Goal: Task Accomplishment & Management: Manage account settings

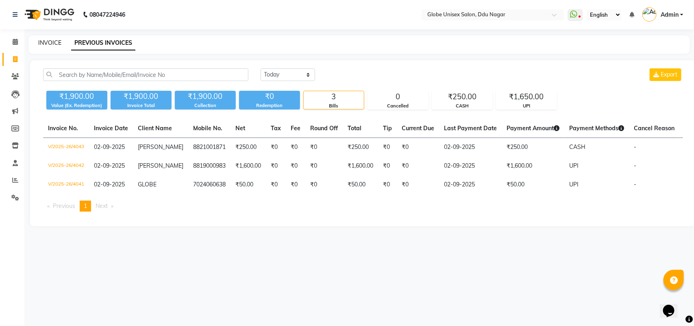
click at [51, 39] on link "INVOICE" at bounding box center [49, 42] width 23 height 7
select select "service"
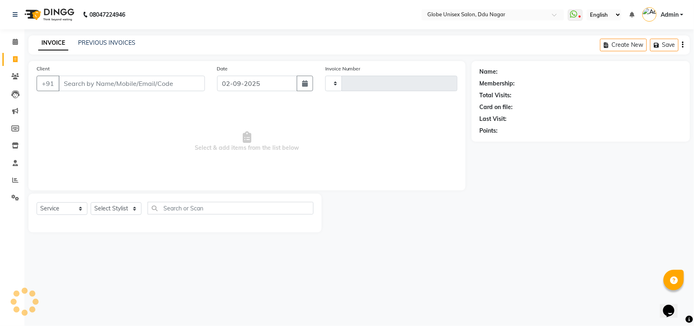
type input "4044"
select select "4184"
click at [119, 211] on select "Select Stylist ADITYA AJIT CHIRAG DEV DIGESH LALITA LAXMI MADHU MANSI NICK RAKS…" at bounding box center [116, 208] width 51 height 13
select select "22428"
click at [91, 202] on select "Select Stylist ADITYA AJIT CHIRAG DEV DIGESH LALITA LAXMI MADHU MANSI NICK RAKS…" at bounding box center [116, 208] width 51 height 13
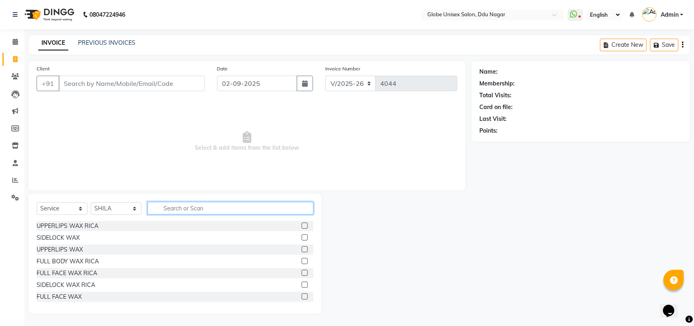
click at [200, 203] on input "text" at bounding box center [231, 208] width 166 height 13
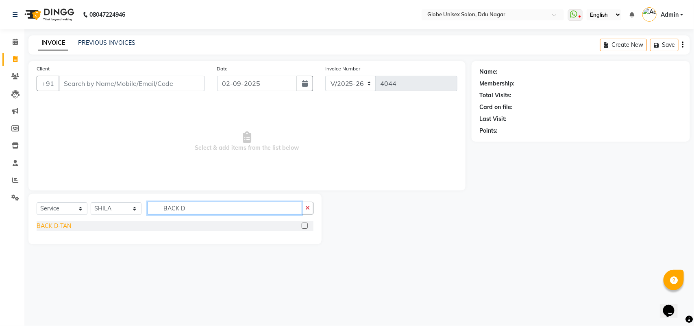
type input "BACK D"
click at [53, 226] on div "BACK D-TAN" at bounding box center [54, 226] width 35 height 9
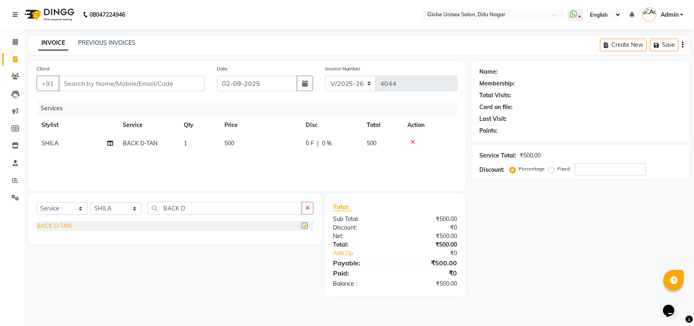
checkbox input "false"
click at [268, 142] on td "500" at bounding box center [260, 143] width 81 height 18
select select "22428"
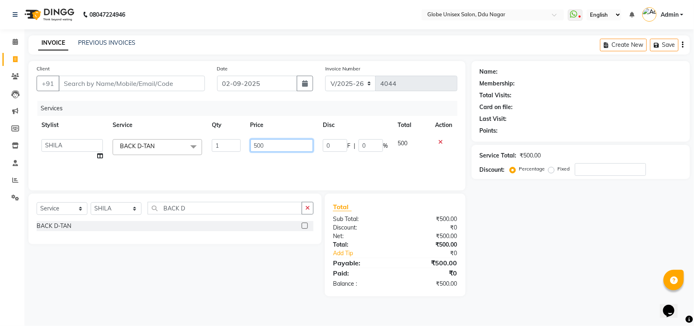
click at [274, 142] on input "500" at bounding box center [281, 145] width 63 height 13
type input "5"
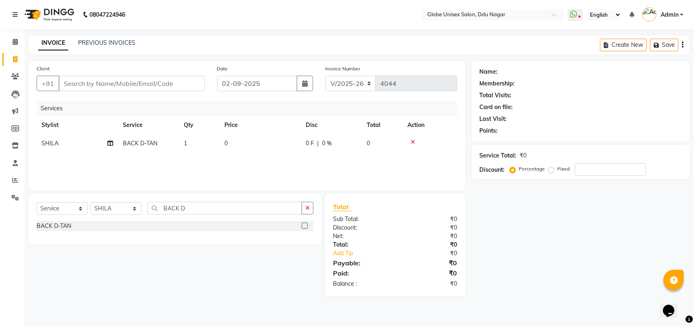
click at [440, 142] on div at bounding box center [429, 142] width 45 height 6
click at [415, 139] on div at bounding box center [429, 142] width 45 height 6
click at [414, 140] on icon at bounding box center [413, 142] width 4 height 6
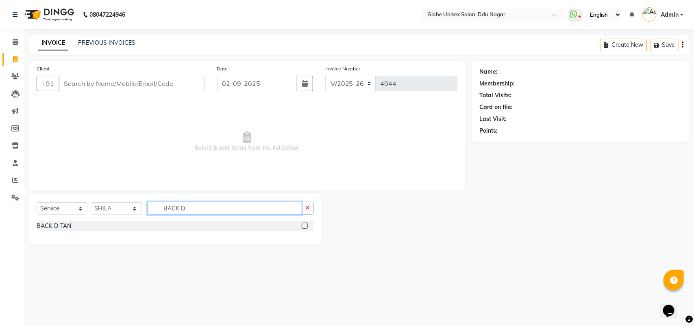
click at [209, 213] on input "BACK D" at bounding box center [225, 208] width 155 height 13
type input "B"
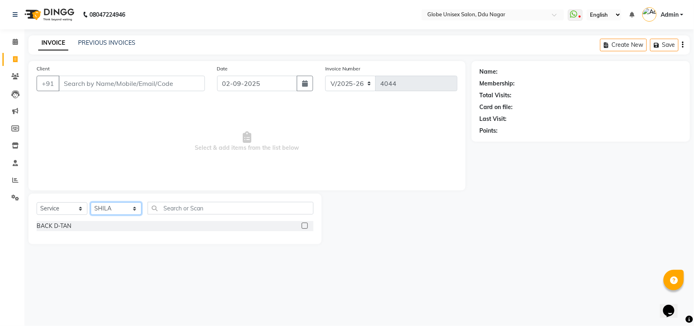
click at [124, 211] on select "Select Stylist ADITYA AJIT CHIRAG DEV DIGESH LALITA LAXMI MADHU MANSI NICK RAKS…" at bounding box center [116, 208] width 51 height 13
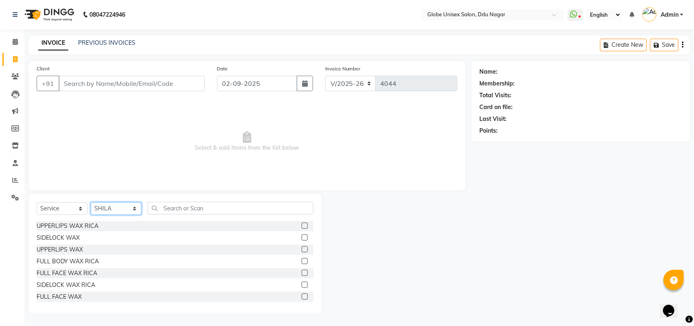
select select
click at [91, 202] on select "Select Stylist ADITYA AJIT CHIRAG DEV DIGESH LALITA LAXMI MADHU MANSI NICK RAKS…" at bounding box center [116, 208] width 51 height 13
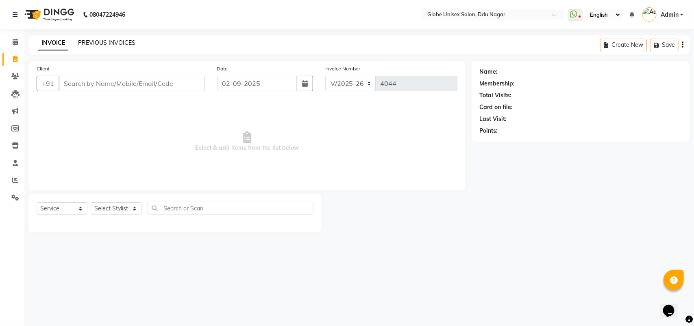
click at [123, 41] on link "PREVIOUS INVOICES" at bounding box center [106, 42] width 57 height 7
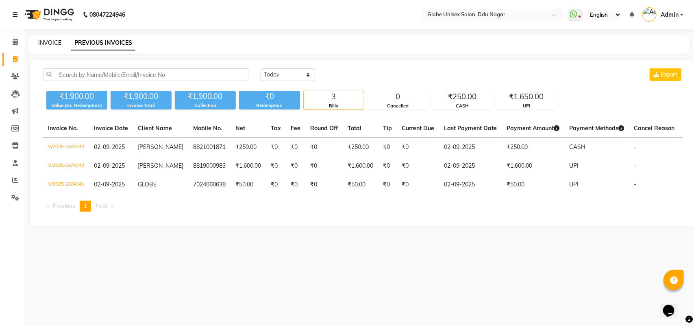
click at [56, 40] on link "INVOICE" at bounding box center [49, 42] width 23 height 7
select select "service"
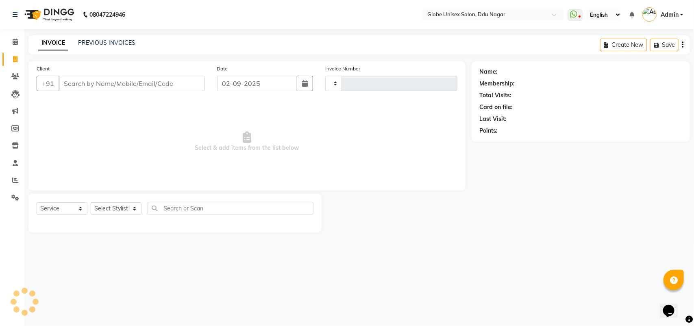
type input "4044"
select select "4184"
click at [114, 86] on input "Client" at bounding box center [132, 83] width 146 height 15
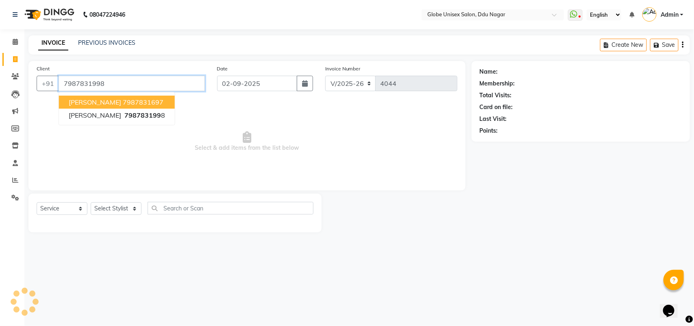
type input "7987831998"
select select "1: Object"
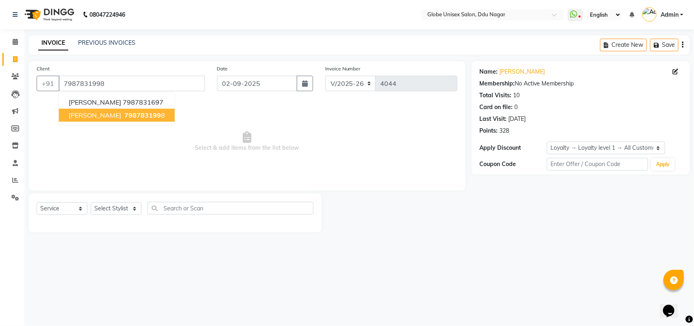
click at [182, 264] on div "08047224946 Select Location × Globe Unisex Salon, Ddu Nagar WhatsApp Status ✕ S…" at bounding box center [347, 163] width 694 height 326
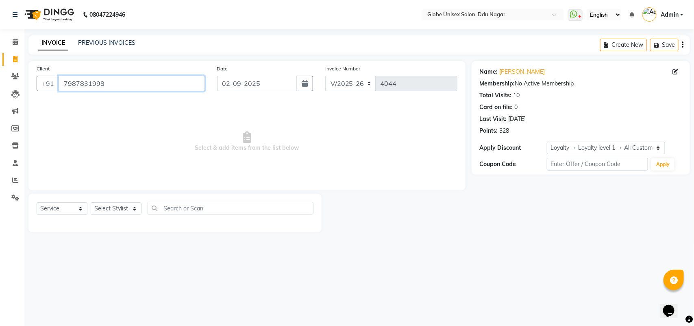
drag, startPoint x: 107, startPoint y: 85, endPoint x: 62, endPoint y: 86, distance: 44.4
click at [62, 86] on input "7987831998" at bounding box center [132, 83] width 146 height 15
click at [155, 168] on span "Select & add items from the list below" at bounding box center [247, 141] width 421 height 81
click at [124, 211] on select "Select Stylist ADITYA AJIT CHIRAG DEV DIGESH LALITA LAXMI MADHU MANSI NICK RAKS…" at bounding box center [116, 208] width 51 height 13
select select "22428"
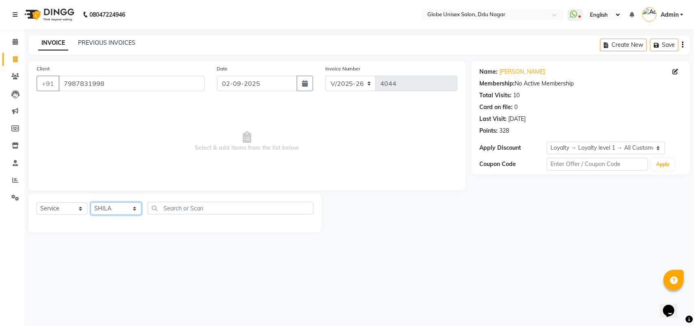
click at [91, 202] on select "Select Stylist ADITYA AJIT CHIRAG DEV DIGESH LALITA LAXMI MADHU MANSI NICK RAKS…" at bounding box center [116, 208] width 51 height 13
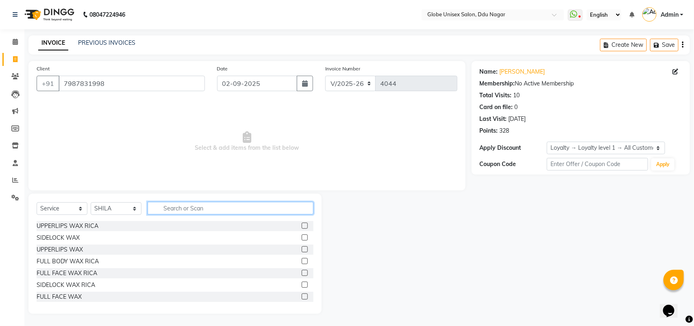
click at [218, 211] on input "text" at bounding box center [231, 208] width 166 height 13
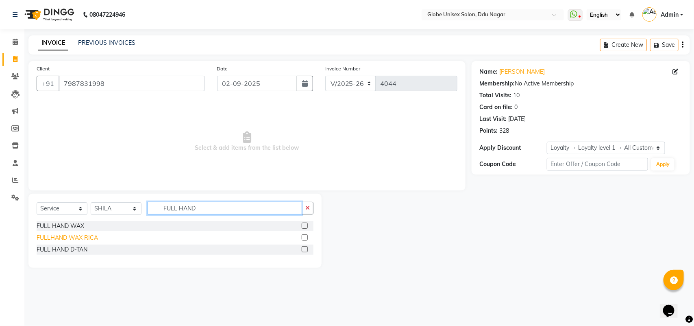
type input "FULL HAND"
click at [92, 238] on div "FULLHAND WAX RICA" at bounding box center [67, 237] width 61 height 9
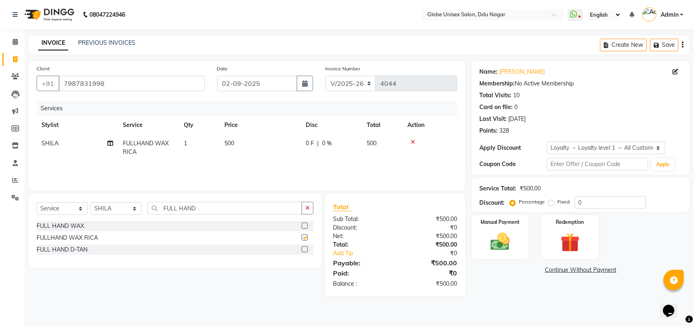
checkbox input "false"
click at [211, 213] on input "FULL HAND" at bounding box center [225, 208] width 155 height 13
type input "F"
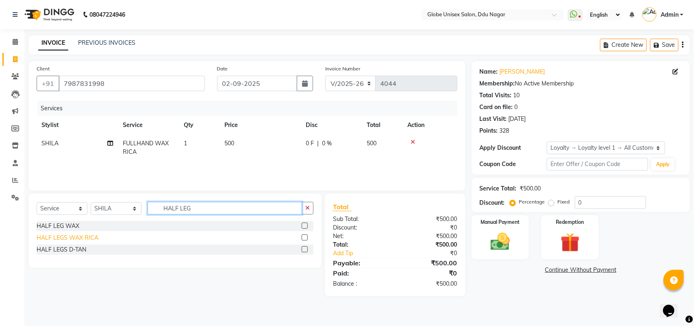
type input "HALF LEG"
click at [73, 233] on div "HALF LEGS WAX RICA" at bounding box center [175, 238] width 277 height 10
click at [83, 239] on div "HALF LEGS WAX RICA" at bounding box center [68, 237] width 62 height 9
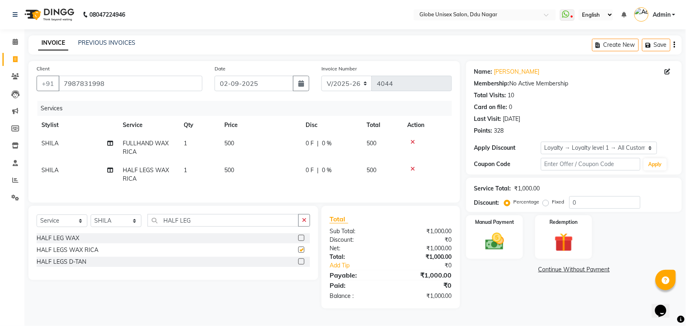
checkbox input "false"
click at [200, 220] on div "Select Service Product Membership Package Voucher Prepaid Gift Card Select Styl…" at bounding box center [173, 243] width 290 height 74
click at [201, 224] on input "HALF LEG" at bounding box center [223, 220] width 151 height 13
type input "H"
type input "FACE"
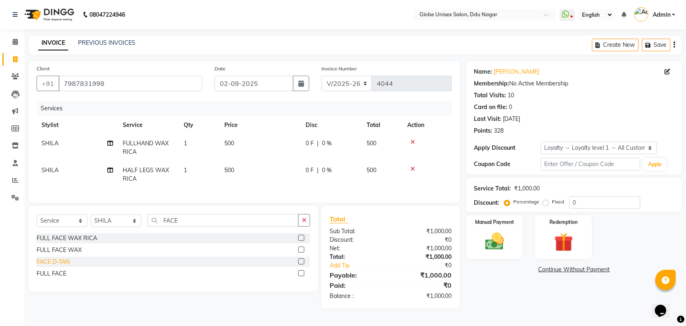
click at [66, 266] on div "FACE D-TAN" at bounding box center [53, 261] width 33 height 9
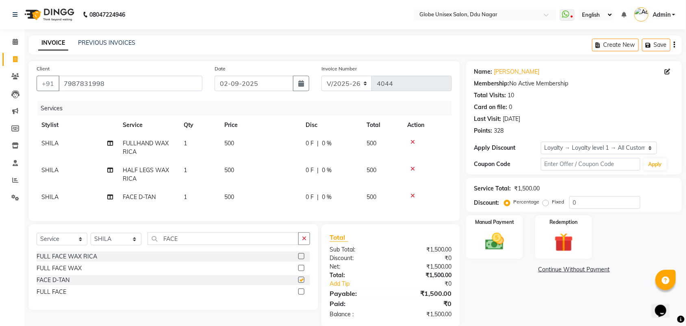
checkbox input "false"
click at [194, 245] on input "FACE" at bounding box center [223, 238] width 151 height 13
type input "F"
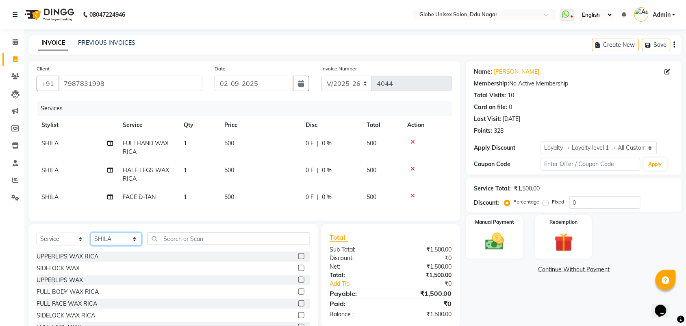
click at [122, 245] on select "Select Stylist ADITYA AJIT CHIRAG DEV DIGESH LALITA LAXMI MADHU MANSI NICK RAKS…" at bounding box center [116, 239] width 51 height 13
select select "88638"
click at [91, 240] on select "Select Stylist ADITYA AJIT CHIRAG DEV DIGESH LALITA LAXMI MADHU MANSI NICK RAKS…" at bounding box center [116, 239] width 51 height 13
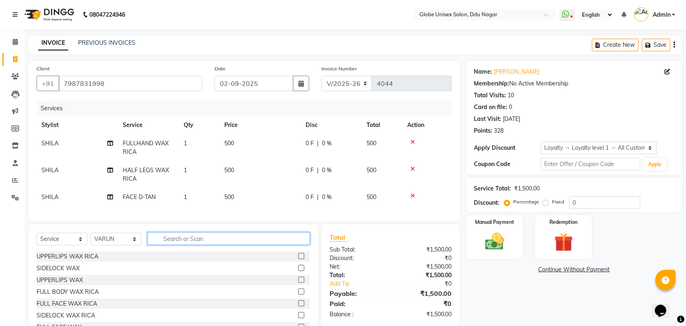
click at [192, 244] on input "text" at bounding box center [229, 238] width 163 height 13
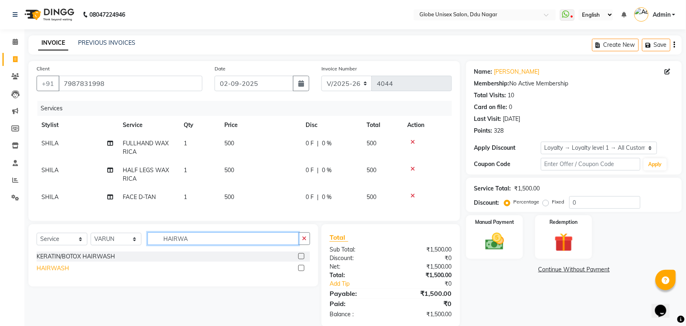
type input "HAIRWA"
click at [63, 272] on div "HAIRWASH" at bounding box center [53, 268] width 33 height 9
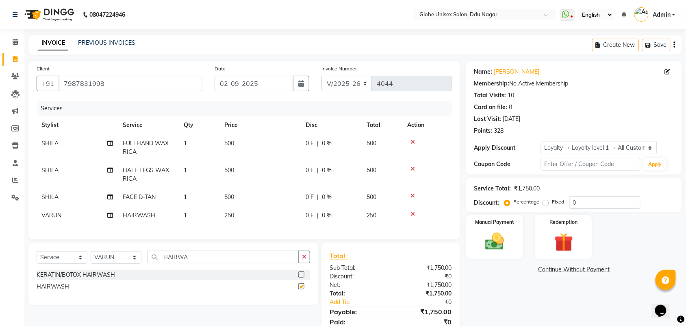
checkbox input "false"
click at [222, 263] on input "HAIRWA" at bounding box center [223, 256] width 151 height 13
type input "H"
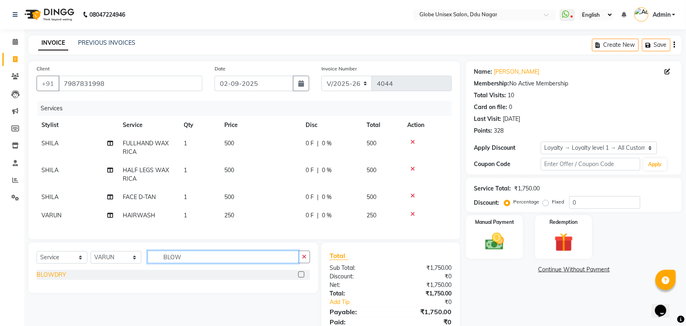
type input "BLOW"
click at [49, 279] on div "BLOWDRY" at bounding box center [52, 274] width 30 height 9
checkbox input "false"
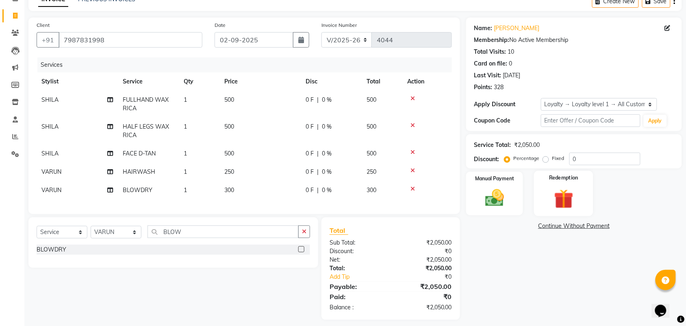
scroll to position [57, 0]
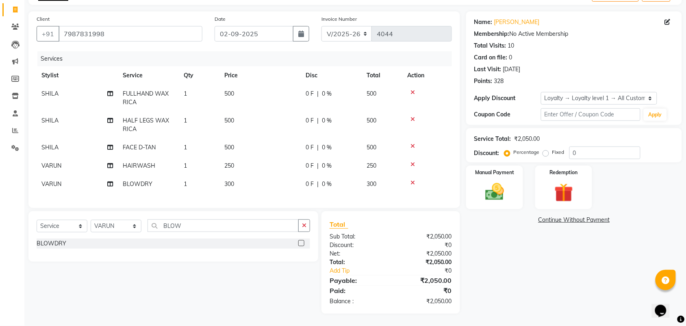
drag, startPoint x: 246, startPoint y: 171, endPoint x: 261, endPoint y: 176, distance: 15.8
click at [248, 175] on td "300" at bounding box center [260, 184] width 81 height 18
select select "88638"
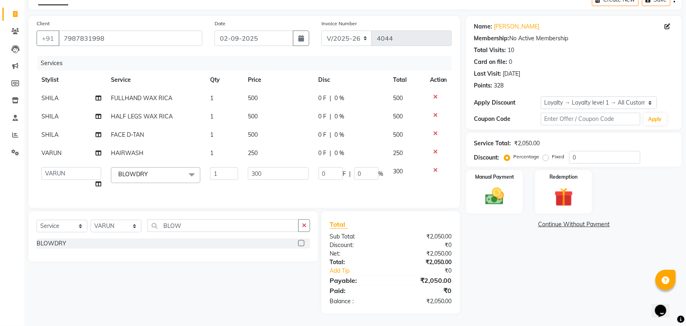
click at [269, 176] on td "300" at bounding box center [278, 177] width 71 height 31
click at [284, 167] on input "300" at bounding box center [278, 173] width 61 height 13
type input "3"
type input "250"
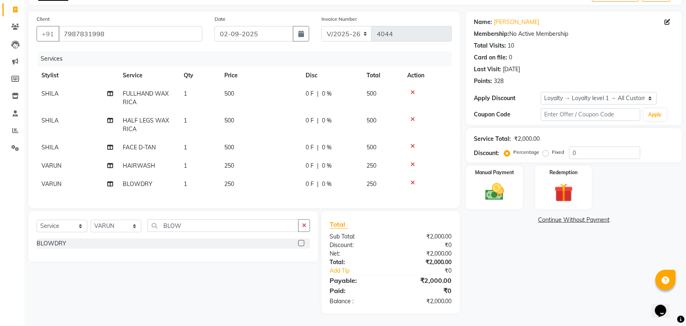
click at [536, 289] on div "Name: Anubha Membership: No Active Membership Total Visits: 10 Card on file: 0 …" at bounding box center [577, 162] width 222 height 302
drag, startPoint x: 216, startPoint y: 166, endPoint x: 226, endPoint y: 165, distance: 10.6
click at [218, 165] on td "1" at bounding box center [199, 166] width 41 height 18
select select "88638"
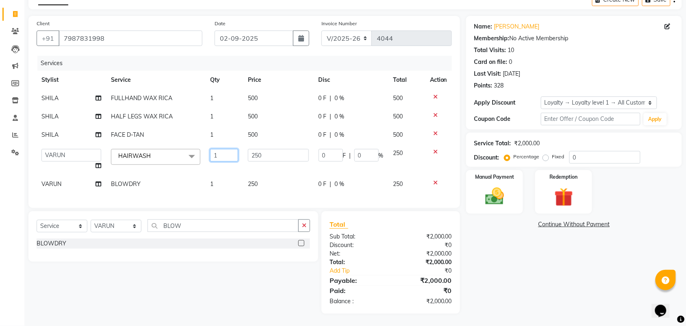
click at [234, 149] on input "1" at bounding box center [224, 155] width 28 height 13
type input "2"
click at [525, 264] on div "Name: Anubha Membership: No Active Membership Total Visits: 10 Card on file: 0 …" at bounding box center [577, 165] width 222 height 298
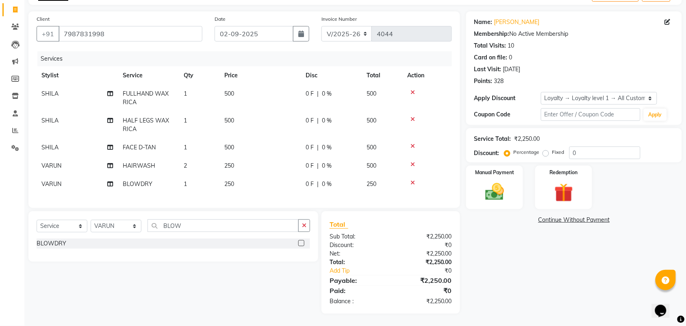
drag, startPoint x: 204, startPoint y: 179, endPoint x: 250, endPoint y: 185, distance: 46.8
click at [205, 179] on td "1" at bounding box center [199, 184] width 41 height 18
select select "88638"
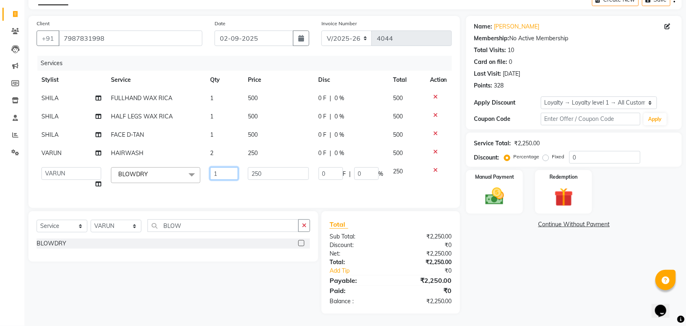
click at [237, 167] on input "1" at bounding box center [224, 173] width 28 height 13
type input "2"
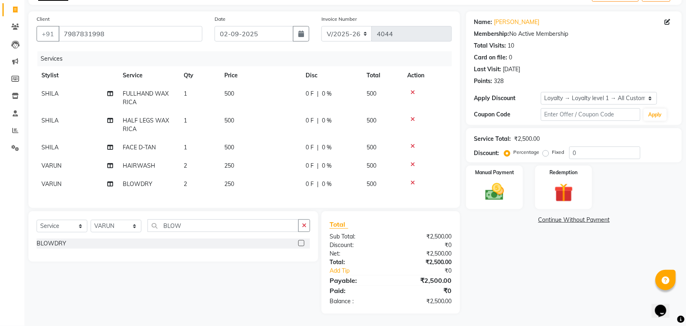
click at [667, 304] on div "Opens Chat This icon Opens the chat window." at bounding box center [660, 310] width 13 height 13
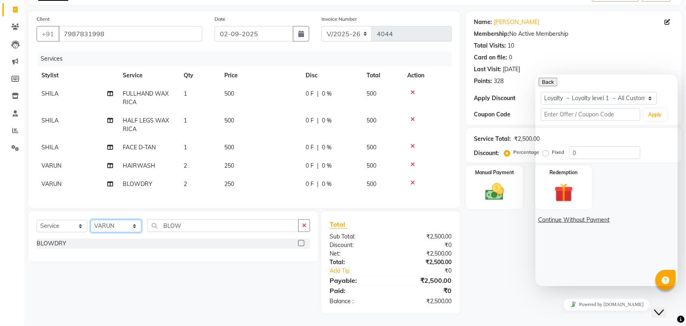
click at [112, 227] on select "Select Stylist ADITYA AJIT CHIRAG DEV DIGESH LALITA LAXMI MADHU MANSI NICK RAKS…" at bounding box center [116, 226] width 51 height 13
select select "39160"
click at [91, 224] on select "Select Stylist ADITYA AJIT CHIRAG DEV DIGESH LALITA LAXMI MADHU MANSI NICK RAKS…" at bounding box center [116, 226] width 51 height 13
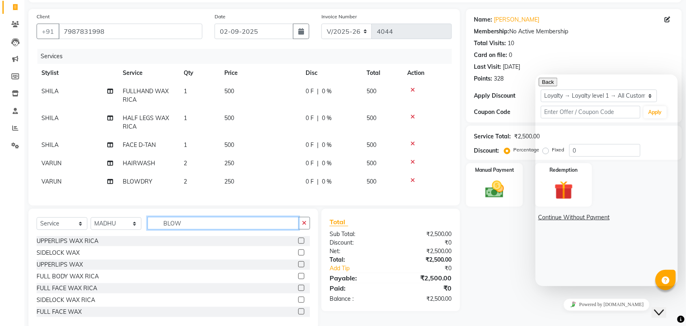
click at [230, 229] on input "BLOW" at bounding box center [223, 223] width 151 height 13
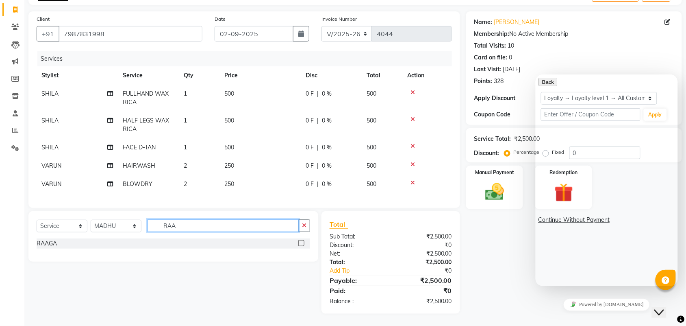
type input "RAA"
click at [34, 244] on div "Select Service Product Membership Package Voucher Prepaid Gift Card Select Styl…" at bounding box center [173, 236] width 290 height 50
click at [41, 248] on div "RAAGA" at bounding box center [47, 243] width 20 height 9
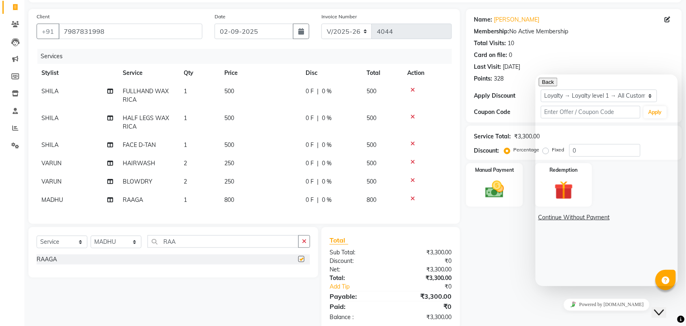
checkbox input "false"
click at [222, 248] on input "RAA" at bounding box center [223, 241] width 151 height 13
type input "R"
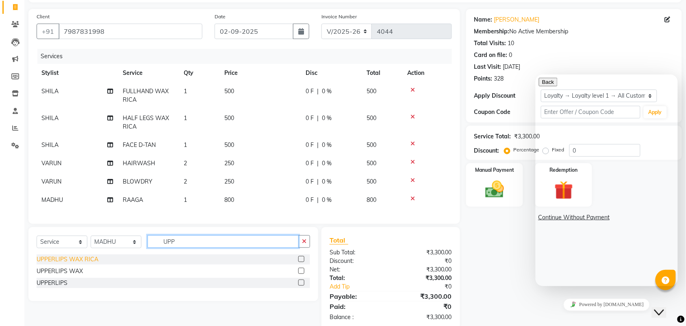
type input "UPP"
click at [56, 263] on div "UPPERLIPS WAX RICA" at bounding box center [68, 259] width 62 height 9
checkbox input "false"
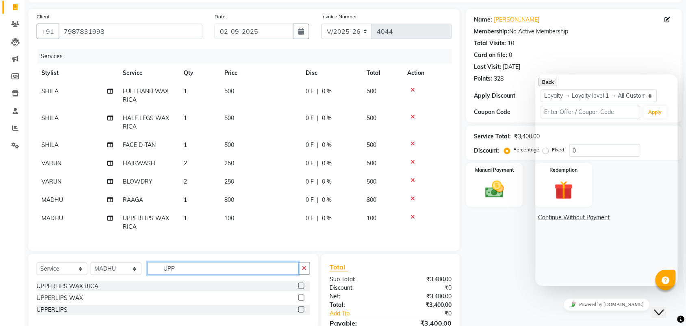
click at [195, 274] on input "UPP" at bounding box center [223, 268] width 151 height 13
type input "U"
type input "EYE"
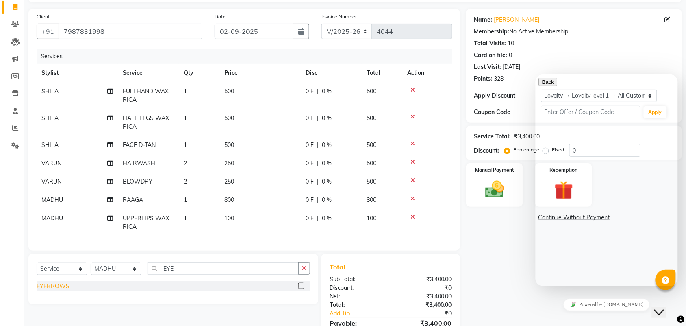
click at [56, 290] on div "EYEBROWS" at bounding box center [53, 286] width 33 height 9
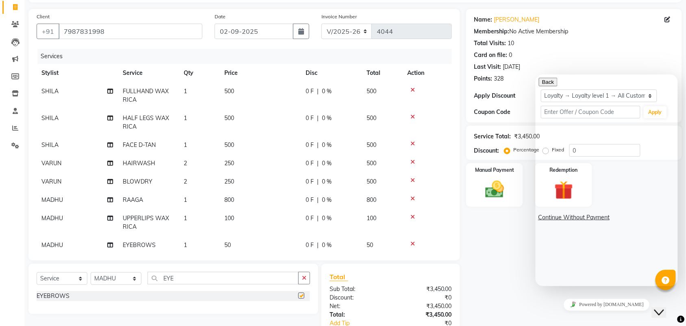
checkbox input "false"
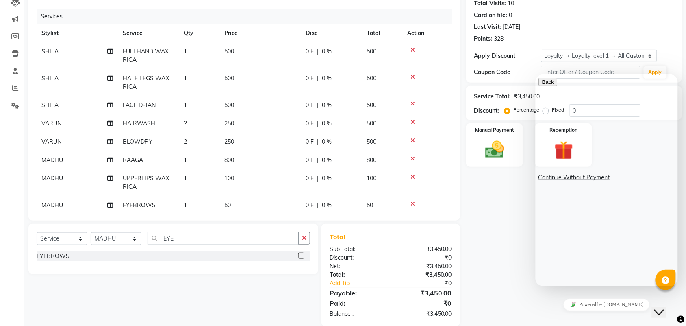
scroll to position [104, 0]
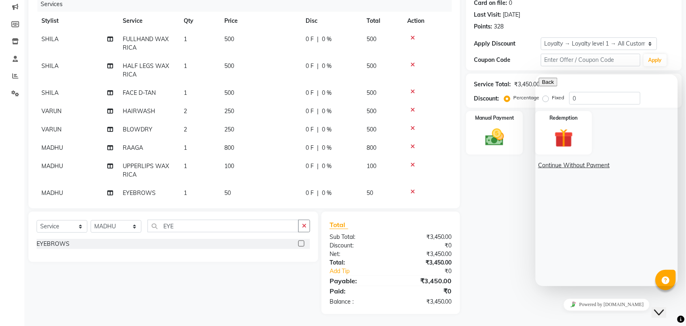
click at [659, 307] on icon "Close Chat This icon closes the chat window." at bounding box center [659, 312] width 10 height 10
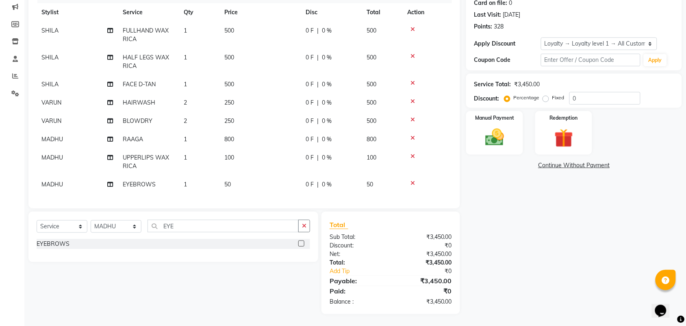
scroll to position [16, 0]
click at [189, 226] on input "EYE" at bounding box center [223, 226] width 151 height 13
type input "E"
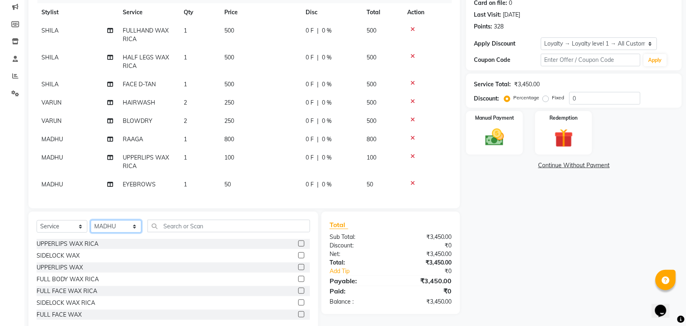
click at [121, 221] on select "Select Stylist ADITYA AJIT CHIRAG DEV DIGESH LALITA LAXMI MADHU MANSI NICK RAKS…" at bounding box center [116, 226] width 51 height 13
select select "22428"
click at [91, 220] on select "Select Stylist ADITYA AJIT CHIRAG DEV DIGESH LALITA LAXMI MADHU MANSI NICK RAKS…" at bounding box center [116, 226] width 51 height 13
click at [186, 230] on input "text" at bounding box center [229, 226] width 163 height 13
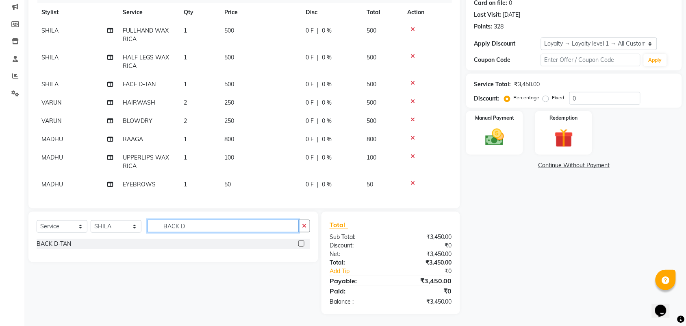
type input "BACK D"
click at [49, 239] on div "BACK D-TAN" at bounding box center [174, 244] width 274 height 10
click at [59, 240] on div "BACK D-TAN" at bounding box center [54, 244] width 35 height 9
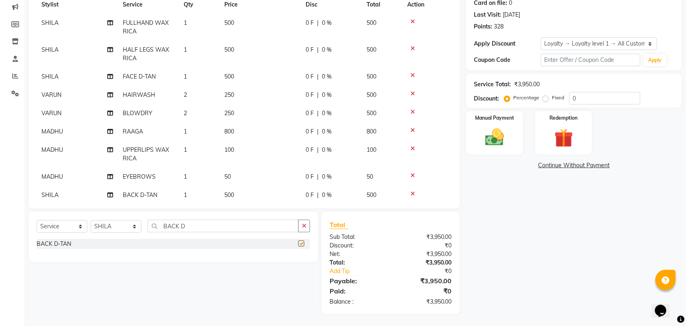
checkbox input "false"
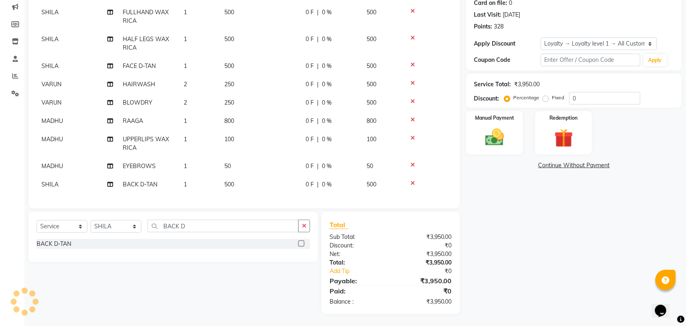
click at [262, 175] on td "500" at bounding box center [260, 184] width 81 height 18
select select "22428"
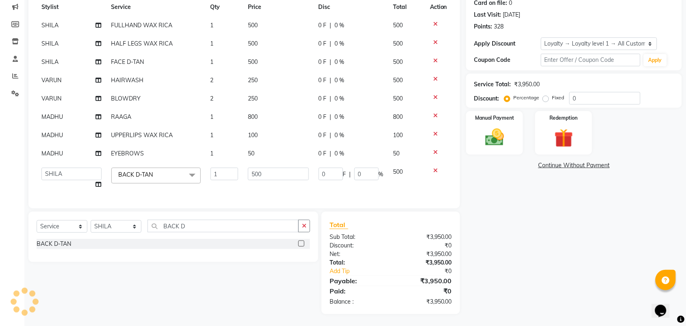
scroll to position [21, 0]
click at [279, 175] on td "500" at bounding box center [278, 178] width 70 height 31
click at [287, 168] on input "500" at bounding box center [278, 174] width 61 height 13
type input "5"
type input "300"
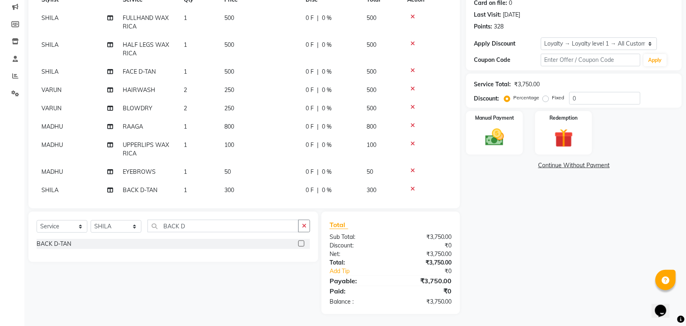
click at [566, 245] on div "Name: Anubha Membership: No Active Membership Total Visits: 10 Card on file: 0 …" at bounding box center [577, 135] width 222 height 357
click at [499, 133] on img at bounding box center [495, 137] width 32 height 22
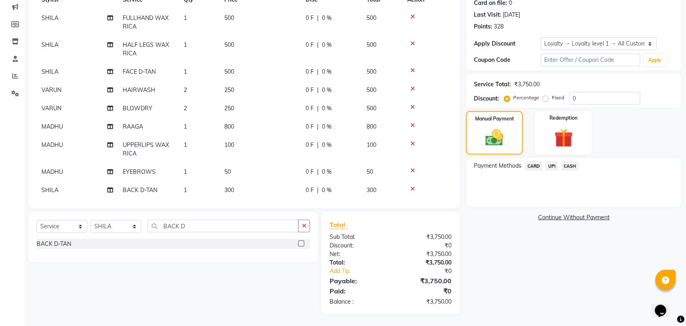
click at [567, 163] on span "CASH" at bounding box center [570, 165] width 17 height 9
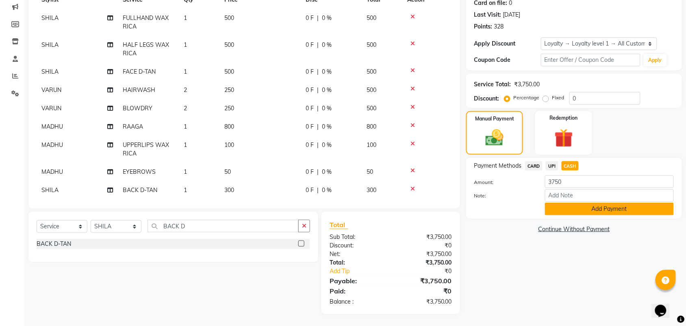
click at [589, 206] on button "Add Payment" at bounding box center [609, 209] width 129 height 13
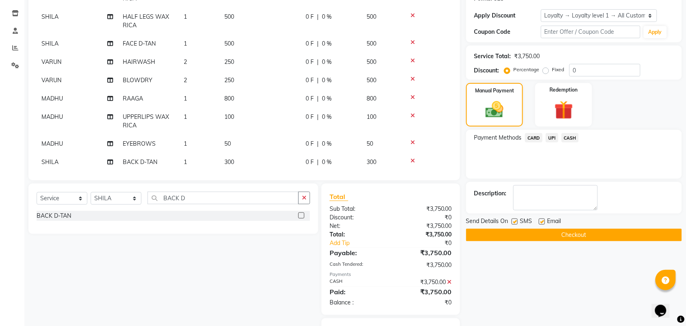
scroll to position [148, 0]
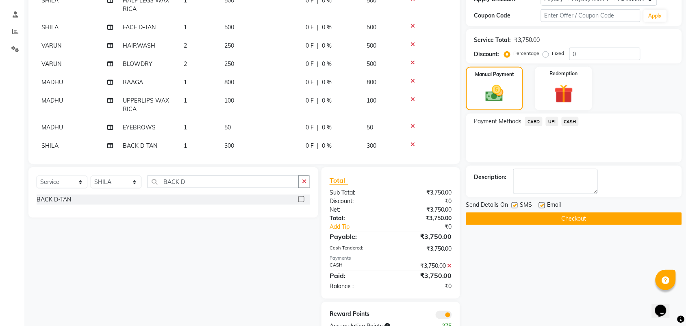
click at [576, 214] on button "Checkout" at bounding box center [574, 218] width 216 height 13
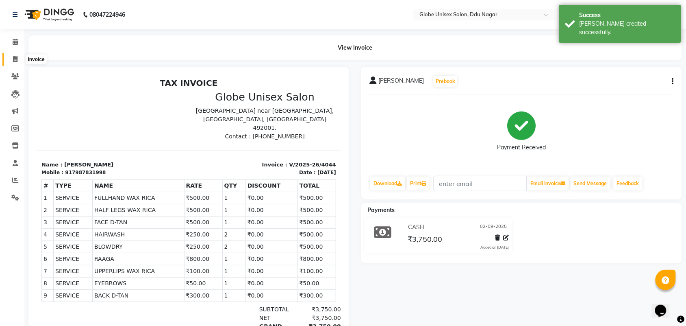
click at [9, 57] on span at bounding box center [15, 59] width 14 height 9
select select "service"
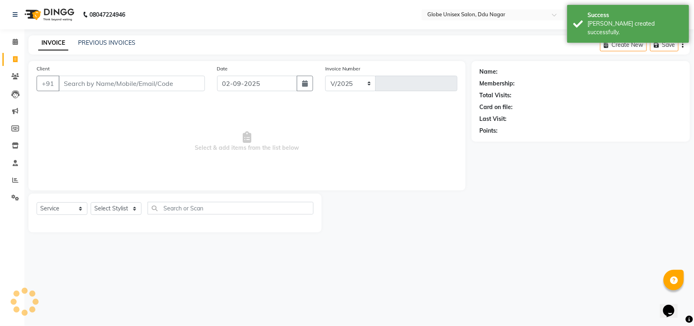
select select "4184"
type input "4045"
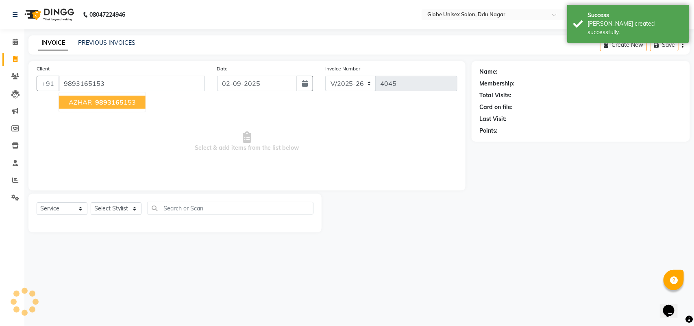
type input "9893165153"
select select "2: Object"
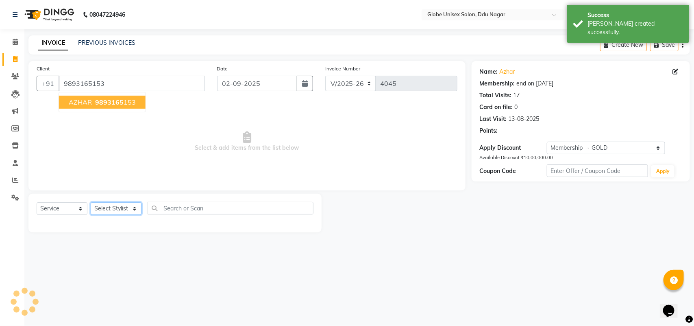
click at [122, 209] on select "Select Stylist ADITYA AJIT CHIRAG DEV DIGESH LALITA LAXMI MADHU MANSI NICK RAKS…" at bounding box center [116, 208] width 51 height 13
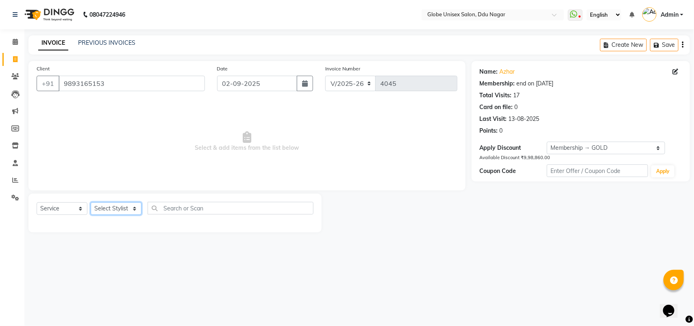
select select "88987"
click at [91, 202] on select "Select Stylist ADITYA AJIT CHIRAG DEV DIGESH LALITA LAXMI MADHU MANSI NICK RAKS…" at bounding box center [116, 208] width 51 height 13
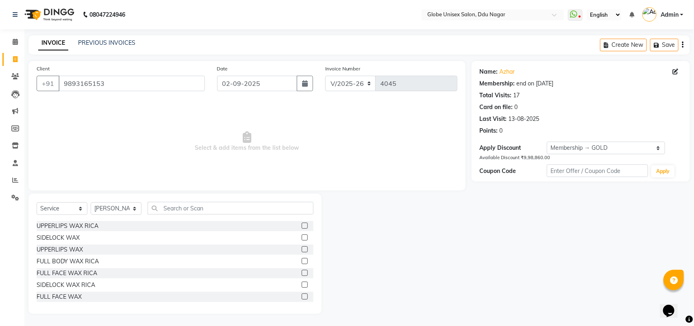
click at [180, 215] on div "Select Service Product Membership Package Voucher Prepaid Gift Card Select Styl…" at bounding box center [175, 211] width 277 height 19
click at [182, 210] on input "text" at bounding box center [231, 208] width 166 height 13
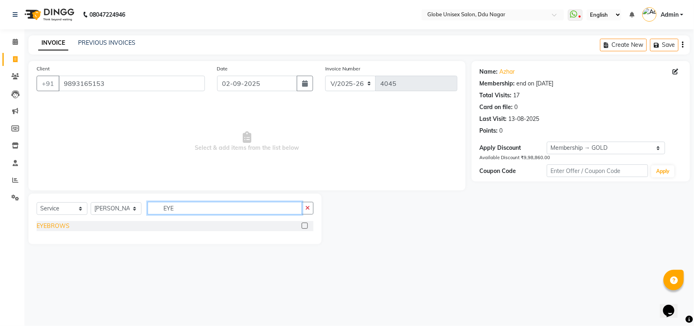
type input "EYE"
drag, startPoint x: 50, startPoint y: 224, endPoint x: 125, endPoint y: 221, distance: 75.7
click at [53, 224] on div "EYEBROWS" at bounding box center [53, 226] width 33 height 9
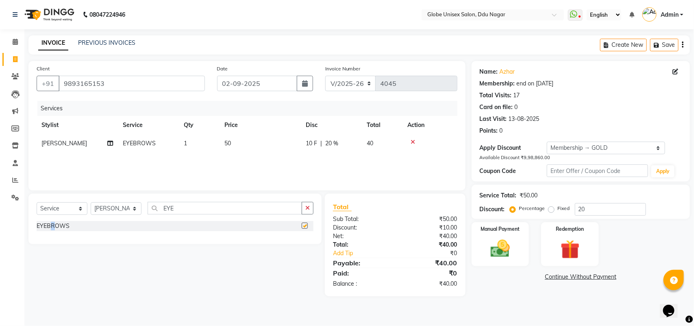
checkbox input "false"
click at [185, 206] on input "EY" at bounding box center [225, 208] width 155 height 13
type input "E"
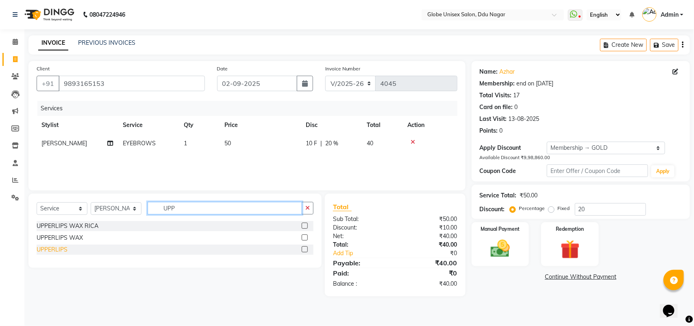
type input "UPP"
click at [54, 247] on div "UPPERLIPS" at bounding box center [52, 249] width 31 height 9
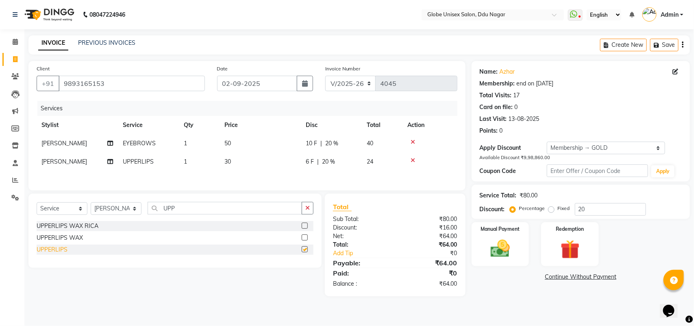
checkbox input "false"
click at [308, 158] on span "6 F" at bounding box center [310, 161] width 8 height 9
select select "88987"
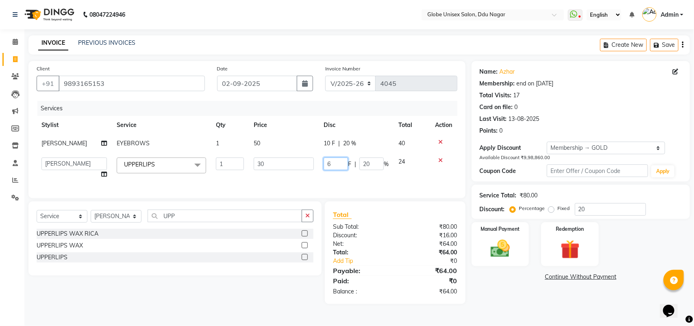
click at [330, 160] on input "6" at bounding box center [336, 163] width 24 height 13
type input "10"
click at [492, 283] on div "Name: Azhar Membership: end on 20-02-2026 Total Visits: 17 Card on file: 0 Last…" at bounding box center [584, 182] width 224 height 243
click at [503, 244] on img at bounding box center [500, 248] width 32 height 23
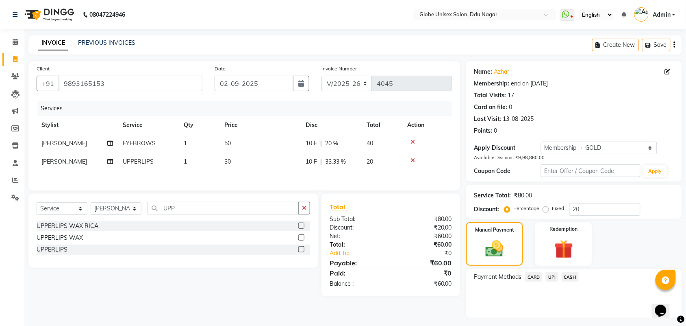
drag, startPoint x: 560, startPoint y: 275, endPoint x: 552, endPoint y: 277, distance: 7.8
click at [554, 277] on div "Payment Methods CARD UPI CASH" at bounding box center [575, 277] width 200 height 11
click at [552, 277] on span "UPI" at bounding box center [552, 276] width 13 height 9
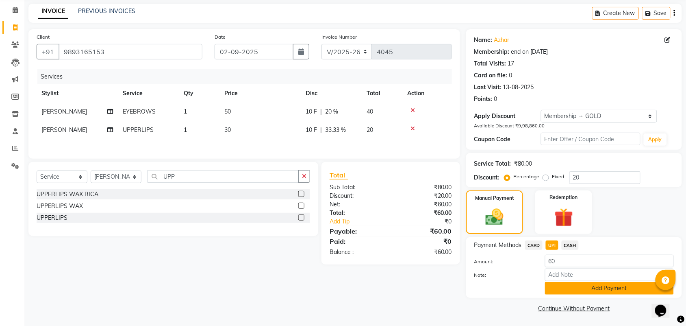
click at [573, 288] on button "Add Payment" at bounding box center [609, 288] width 129 height 13
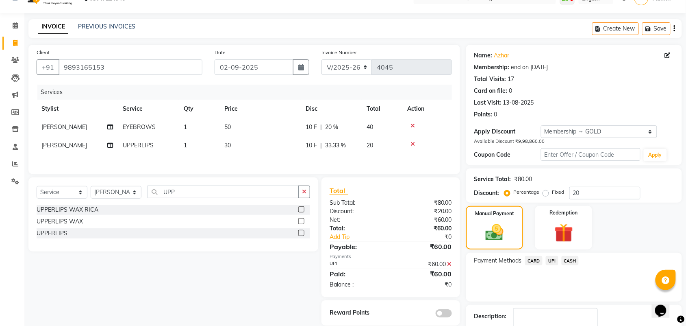
scroll to position [67, 0]
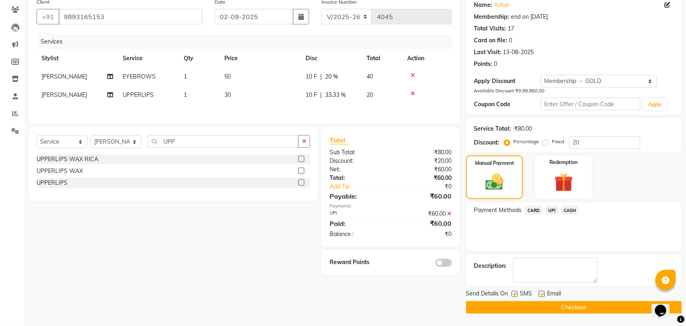
click at [581, 309] on button "Checkout" at bounding box center [574, 307] width 216 height 13
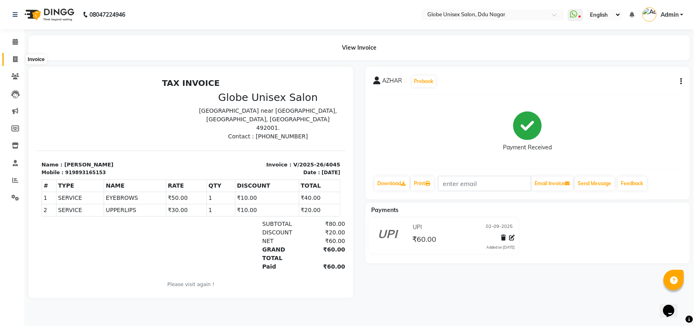
click at [17, 57] on icon at bounding box center [15, 59] width 4 height 6
select select "service"
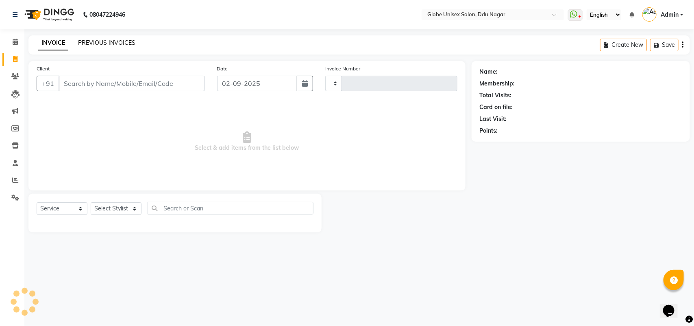
click at [110, 45] on link "PREVIOUS INVOICES" at bounding box center [106, 42] width 57 height 7
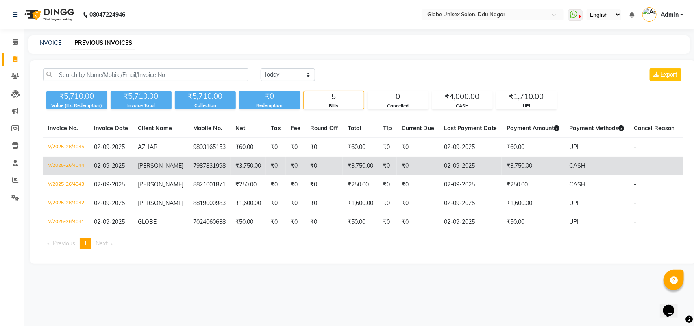
click at [73, 162] on td "V/2025-26/4044" at bounding box center [66, 166] width 46 height 19
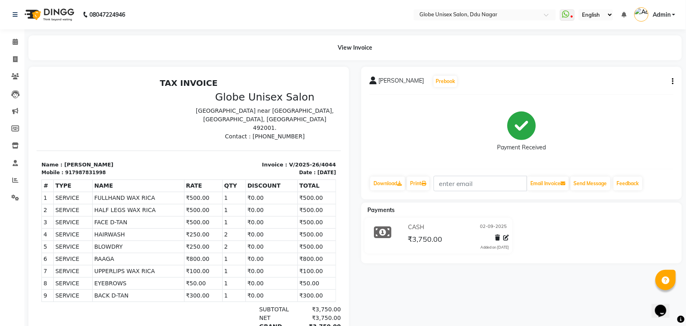
click at [672, 81] on button "button" at bounding box center [671, 81] width 5 height 9
click at [642, 71] on div "Split Service Amount" at bounding box center [633, 71] width 56 height 10
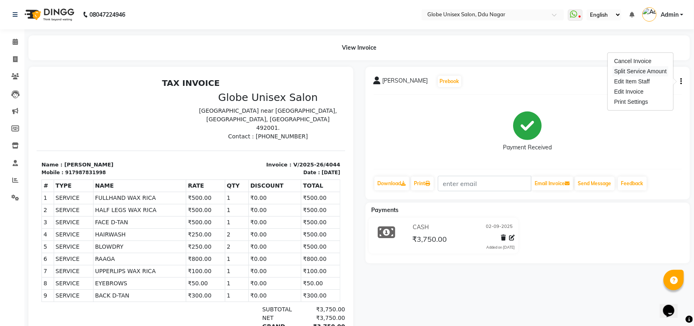
select select "22428"
select select "88638"
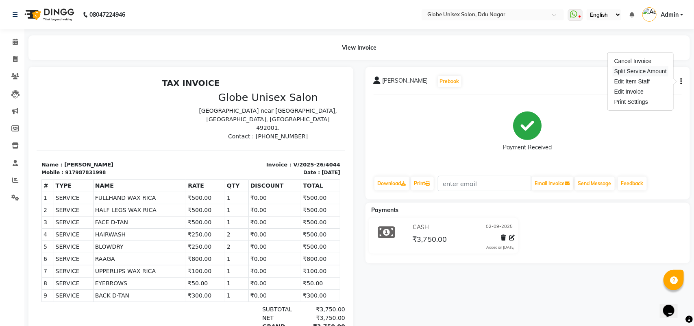
select select "39160"
select select "22428"
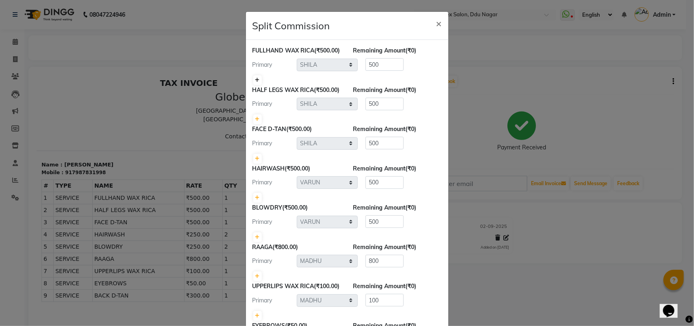
click at [255, 83] on icon at bounding box center [257, 80] width 4 height 5
type input "250"
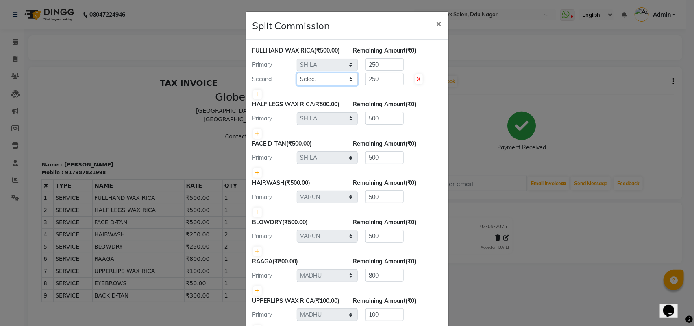
click at [331, 85] on select "Select ADITYA AJIT CHIRAG DEV DIGESH LALITA LAXMI MADHU MANSI NICK RAKSHA SACHI…" at bounding box center [327, 79] width 61 height 13
select select "39160"
click at [297, 81] on select "Select ADITYA AJIT CHIRAG DEV DIGESH LALITA LAXMI MADHU MANSI NICK RAKSHA SACHI…" at bounding box center [327, 79] width 61 height 13
click at [331, 187] on div "HAIRWASH (₹500.00)" at bounding box center [296, 183] width 101 height 9
click at [255, 136] on icon at bounding box center [257, 133] width 4 height 5
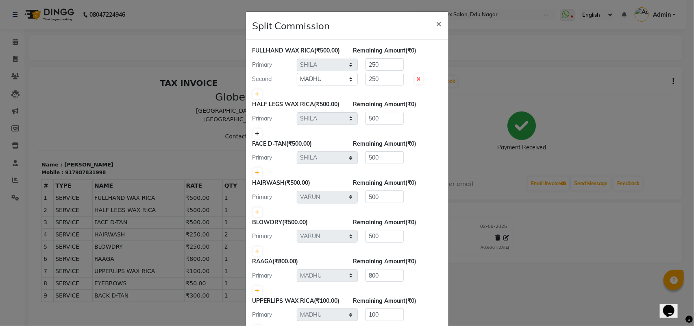
type input "250"
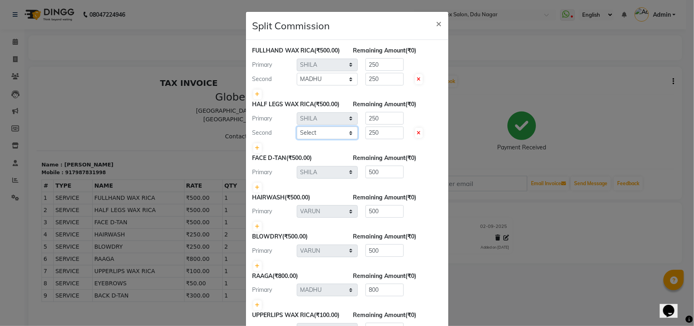
click at [350, 139] on select "Select ADITYA AJIT CHIRAG DEV DIGESH LALITA LAXMI MADHU MANSI NICK RAKSHA SACHI…" at bounding box center [327, 132] width 61 height 13
select select "39160"
click at [297, 139] on select "Select ADITYA AJIT CHIRAG DEV DIGESH LALITA LAXMI MADHU MANSI NICK RAKSHA SACHI…" at bounding box center [327, 132] width 61 height 13
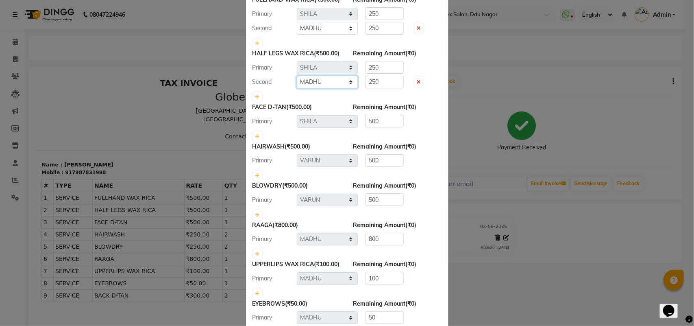
scroll to position [102, 0]
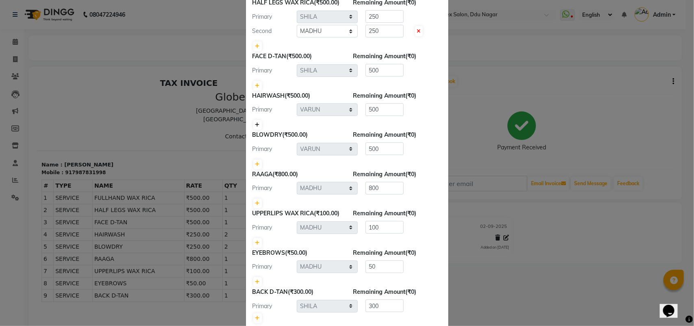
click at [255, 127] on icon at bounding box center [257, 124] width 4 height 5
type input "250"
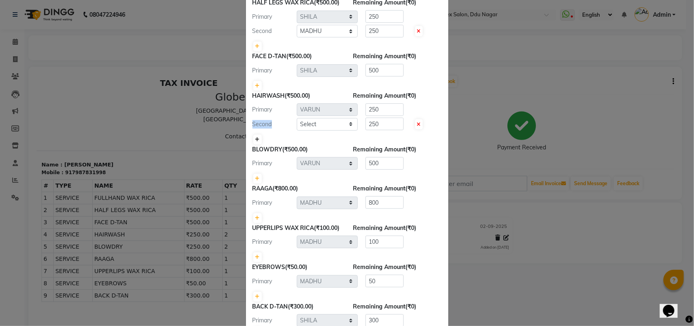
click at [254, 128] on div "Second" at bounding box center [271, 124] width 50 height 9
click at [334, 131] on select "Select ADITYA AJIT CHIRAG DEV DIGESH LALITA LAXMI MADHU MANSI NICK RAKSHA SACHI…" at bounding box center [327, 124] width 61 height 13
select select "21720"
click at [297, 131] on select "Select ADITYA AJIT CHIRAG DEV DIGESH LALITA LAXMI MADHU MANSI NICK RAKSHA SACHI…" at bounding box center [327, 124] width 61 height 13
click at [255, 181] on icon at bounding box center [257, 178] width 4 height 5
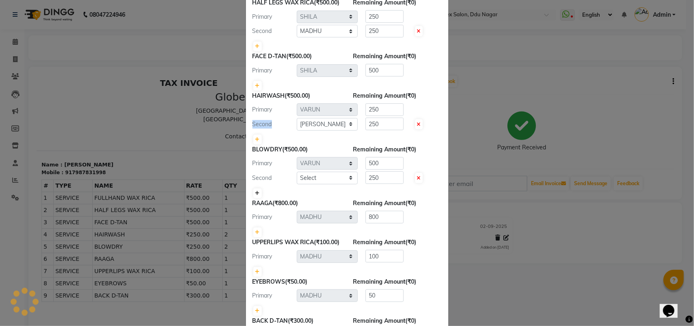
type input "250"
click at [339, 184] on select "Select ADITYA AJIT CHIRAG DEV DIGESH LALITA LAXMI MADHU MANSI NICK RAKSHA SACHI…" at bounding box center [327, 178] width 61 height 13
select select "21720"
click at [297, 184] on select "Select ADITYA AJIT CHIRAG DEV DIGESH LALITA LAXMI MADHU MANSI NICK RAKSHA SACHI…" at bounding box center [327, 178] width 61 height 13
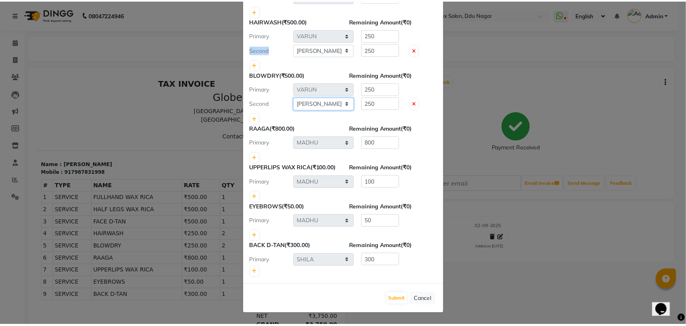
scroll to position [200, 0]
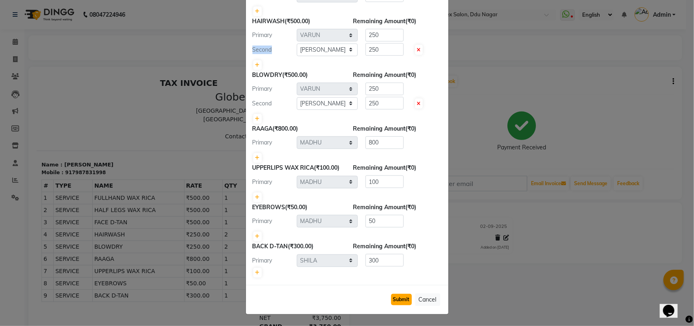
click at [399, 301] on button "Submit" at bounding box center [401, 299] width 21 height 11
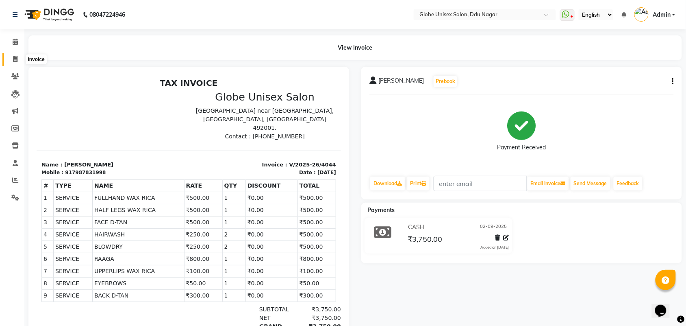
click at [11, 58] on span at bounding box center [15, 59] width 14 height 9
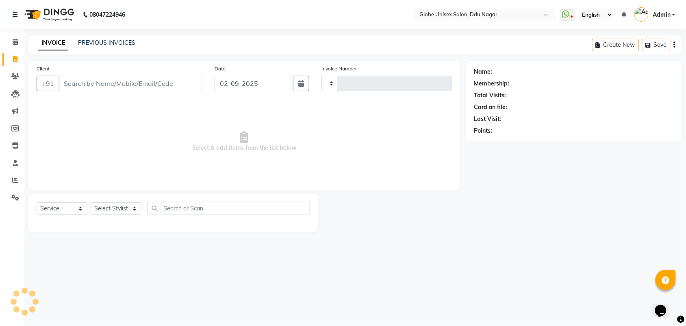
click at [17, 59] on icon at bounding box center [15, 59] width 4 height 6
select select "service"
click at [142, 82] on input "Client" at bounding box center [131, 83] width 144 height 15
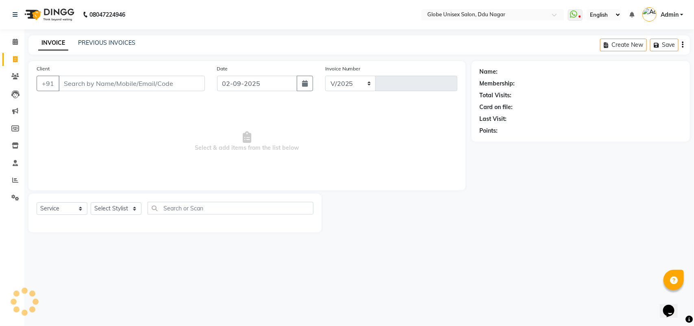
select select "4184"
type input "4046"
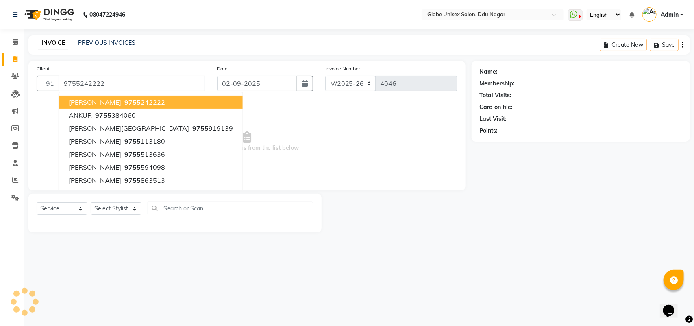
type input "9755242222"
select select "1: Object"
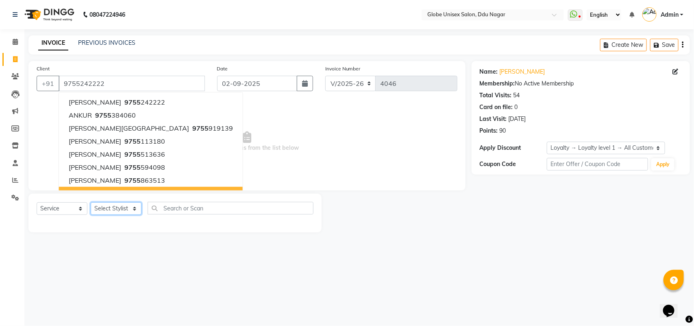
click at [115, 212] on select "Select Stylist ADITYA AJIT CHIRAG DEV DIGESH LALITA LAXMI MADHU MANSI NICK RAKS…" at bounding box center [116, 208] width 51 height 13
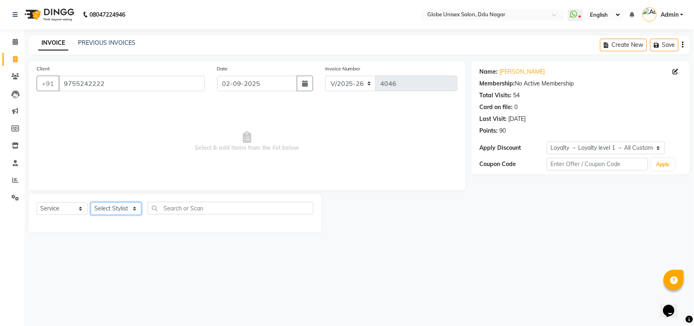
select select "64157"
click at [91, 202] on select "Select Stylist ADITYA AJIT CHIRAG DEV DIGESH LALITA LAXMI MADHU MANSI NICK RAKS…" at bounding box center [116, 208] width 51 height 13
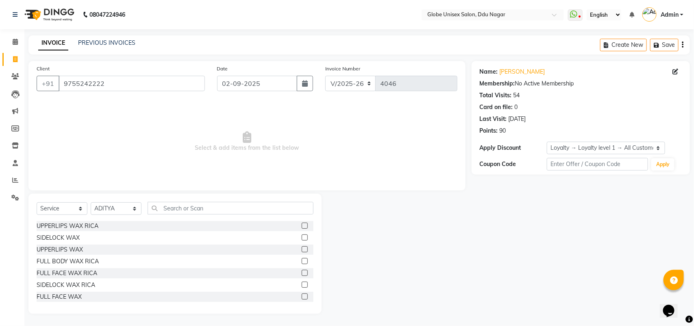
click at [184, 196] on div "Select Service Product Membership Package Voucher Prepaid Gift Card Select Styl…" at bounding box center [174, 254] width 293 height 120
click at [184, 207] on input "text" at bounding box center [231, 208] width 166 height 13
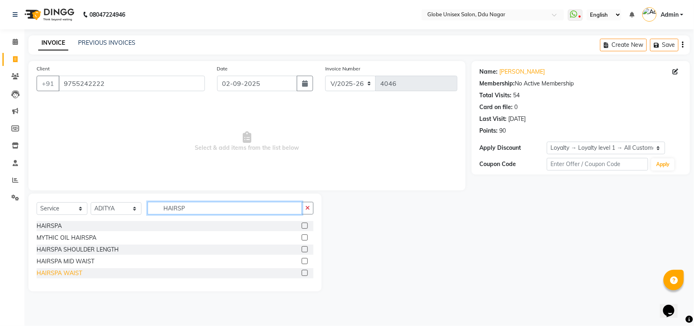
type input "HAIRSP"
click at [68, 274] on div "HAIRSPA WAIST" at bounding box center [60, 273] width 46 height 9
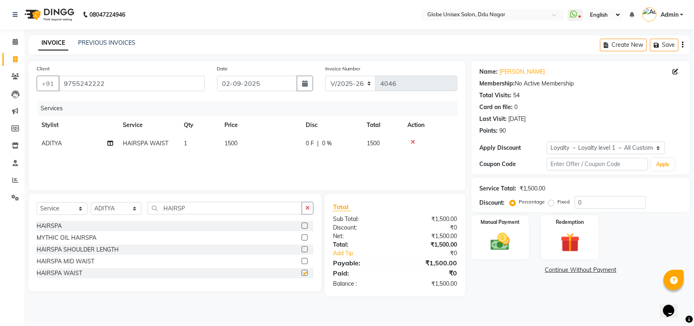
checkbox input "false"
click at [76, 257] on div "HAIRSPA MID WAIST" at bounding box center [66, 261] width 58 height 9
checkbox input "true"
click at [76, 254] on div "HAIRSPA SHOULDER LENGTH" at bounding box center [78, 249] width 82 height 9
checkbox input "true"
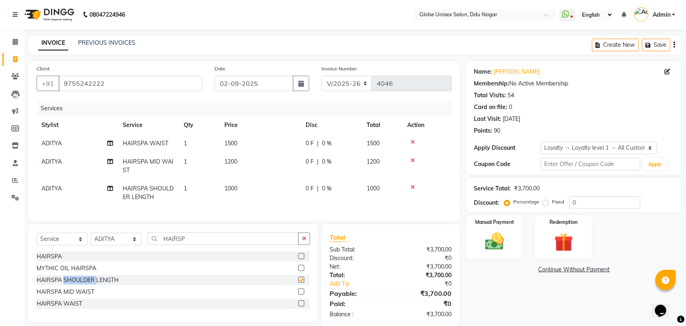
checkbox input "false"
click at [411, 144] on icon at bounding box center [413, 142] width 4 height 6
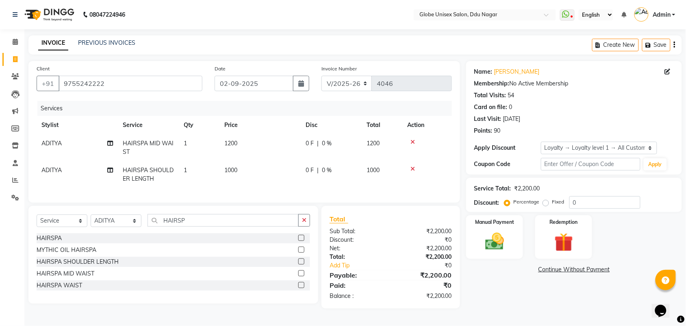
click at [413, 169] on icon at bounding box center [413, 169] width 4 height 6
click at [413, 169] on div "Services Stylist Service Qty Price Disc Total Action ADITYA HAIRSPA MID WAIST 1…" at bounding box center [245, 148] width 416 height 94
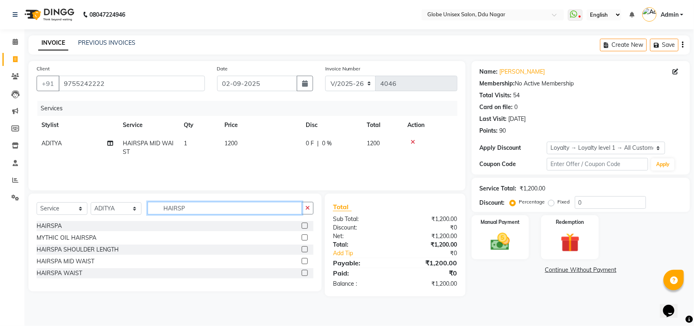
click at [215, 206] on input "HAIRSP" at bounding box center [225, 208] width 155 height 13
type input "H"
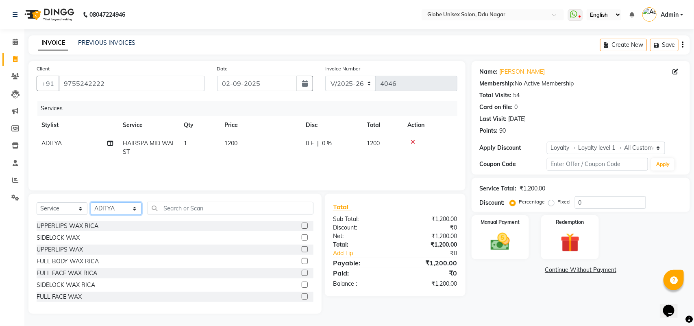
click at [104, 206] on select "Select Stylist ADITYA AJIT CHIRAG DEV DIGESH LALITA LAXMI MADHU MANSI NICK RAKS…" at bounding box center [116, 208] width 51 height 13
select select "34566"
click at [91, 202] on select "Select Stylist ADITYA AJIT CHIRAG DEV DIGESH LALITA LAXMI MADHU MANSI NICK RAKS…" at bounding box center [116, 208] width 51 height 13
click at [116, 100] on div "Client +91 9755242222 Date 02-09-2025 Invoice Number V/2025 V/2025-26 4046 Serv…" at bounding box center [246, 125] width 437 height 129
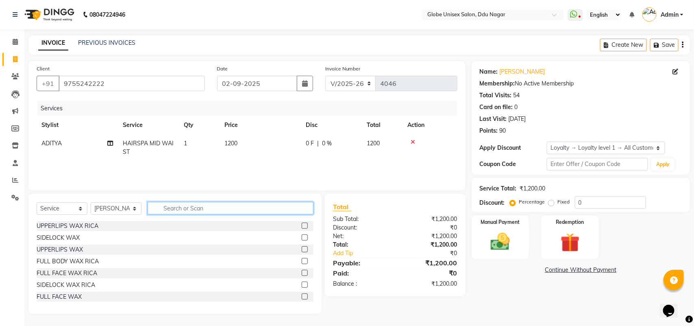
click at [170, 211] on input "text" at bounding box center [231, 208] width 166 height 13
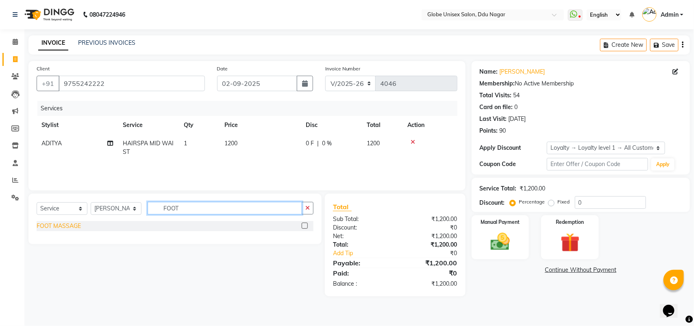
type input "FOOT"
click at [39, 222] on div "FOOT MASSAGE" at bounding box center [59, 226] width 44 height 9
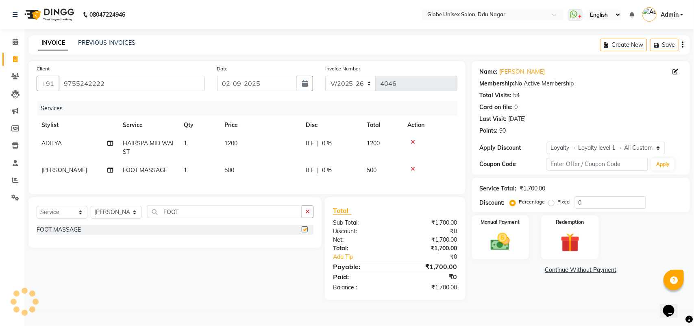
checkbox input "false"
click at [244, 164] on td "500" at bounding box center [260, 170] width 81 height 18
select select "34566"
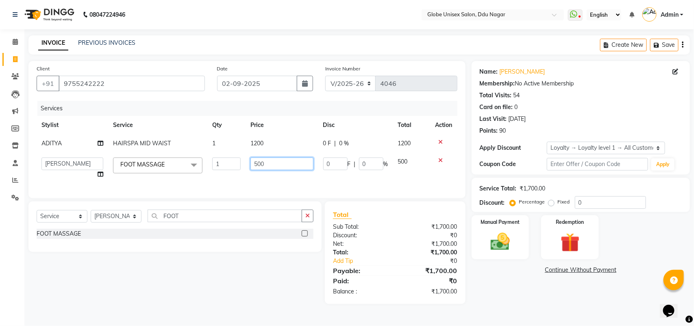
click at [281, 164] on input "500" at bounding box center [281, 163] width 63 height 13
type input "5"
type input "400"
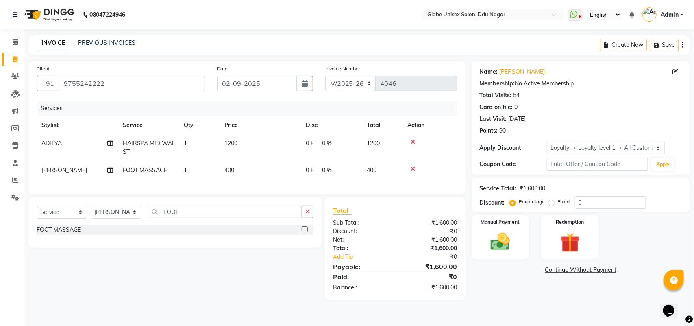
click at [538, 280] on div "Name: Shreema Membership: No Active Membership Total Visits: 54 Card on file: 0…" at bounding box center [584, 180] width 224 height 239
click at [81, 216] on select "Select Service Product Membership Package Voucher Prepaid Gift Card" at bounding box center [62, 212] width 51 height 13
select select "product"
click at [37, 213] on select "Select Service Product Membership Package Voucher Prepaid Gift Card" at bounding box center [62, 212] width 51 height 13
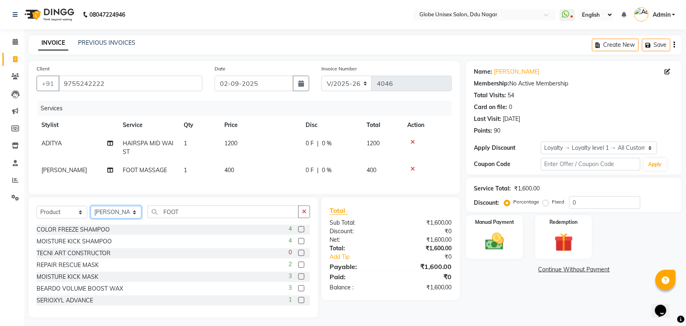
click at [120, 216] on select "Select Stylist ADITYA AJIT CHIRAG DEV DIGESH LALITA LAXMI MADHU MANSI NICK RAKS…" at bounding box center [116, 212] width 51 height 13
select select "64157"
click at [91, 213] on select "Select Stylist ADITYA AJIT CHIRAG DEV DIGESH LALITA LAXMI MADHU MANSI NICK RAKS…" at bounding box center [116, 212] width 51 height 13
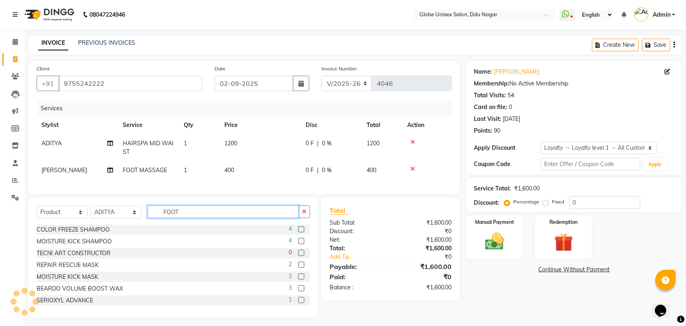
click at [196, 218] on input "FOOT" at bounding box center [223, 211] width 151 height 13
type input "F"
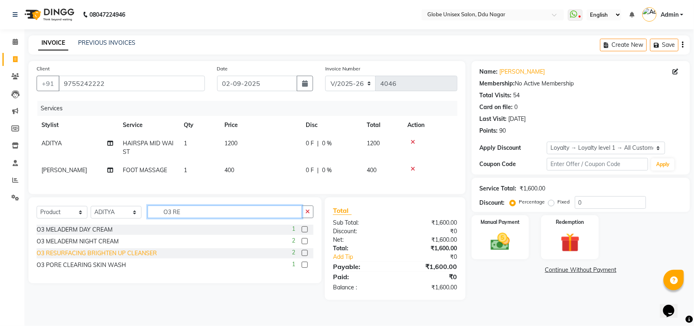
type input "O3 RE"
click at [109, 257] on div "O3 RESURFACING BRIGHTEN UP CLEANSER" at bounding box center [97, 253] width 120 height 9
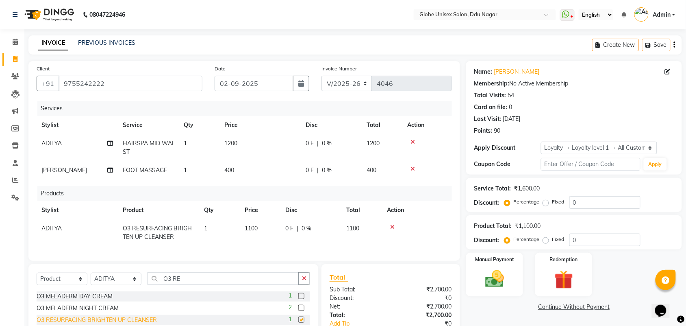
checkbox input "false"
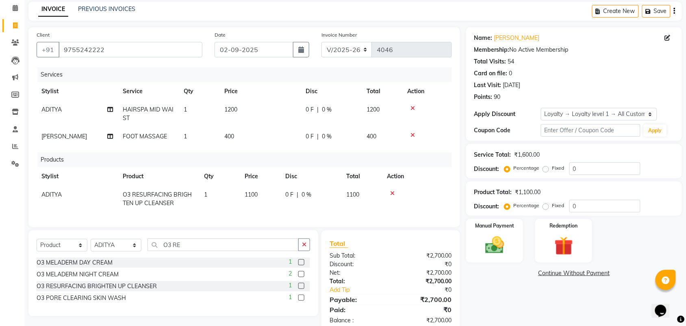
scroll to position [51, 0]
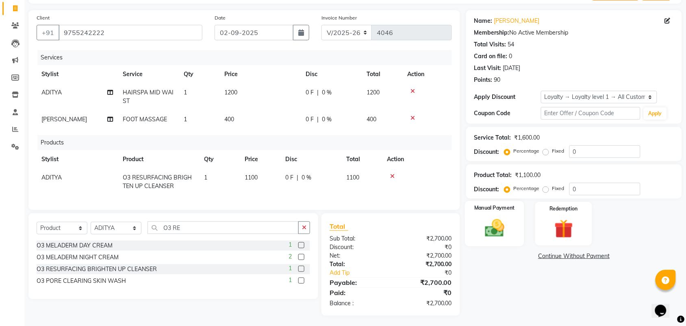
click at [495, 234] on img at bounding box center [495, 228] width 32 height 22
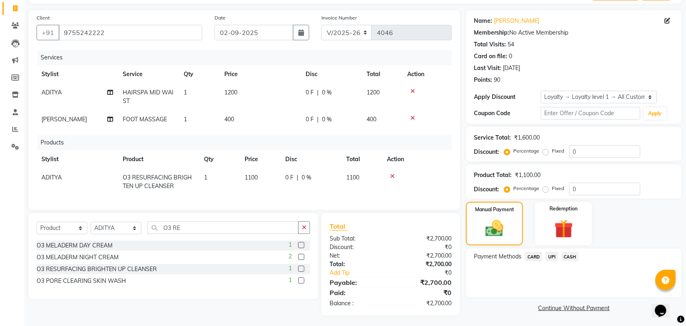
click at [573, 256] on span "CASH" at bounding box center [570, 256] width 17 height 9
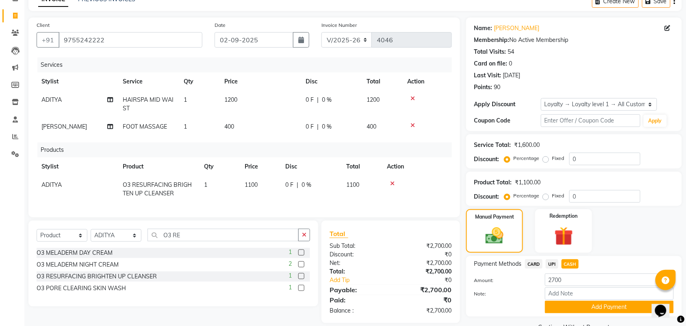
scroll to position [62, 0]
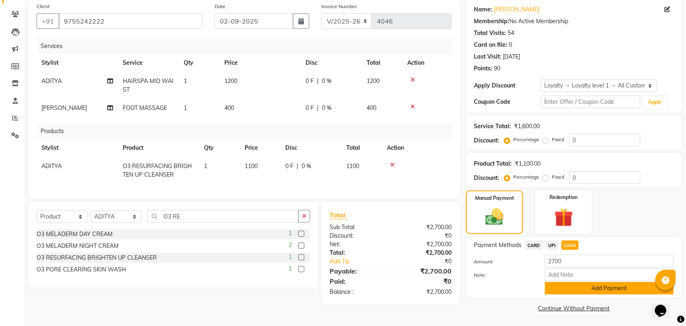
click at [617, 287] on button "Add Payment" at bounding box center [609, 288] width 129 height 13
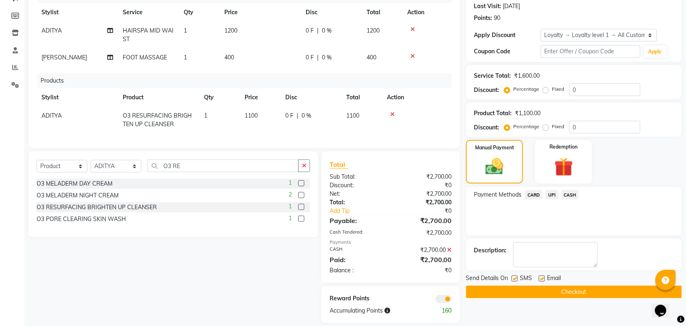
scroll to position [113, 0]
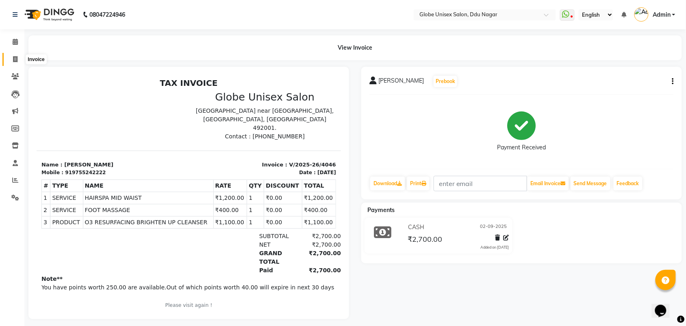
click at [16, 61] on icon at bounding box center [15, 59] width 4 height 6
select select "4184"
select select "service"
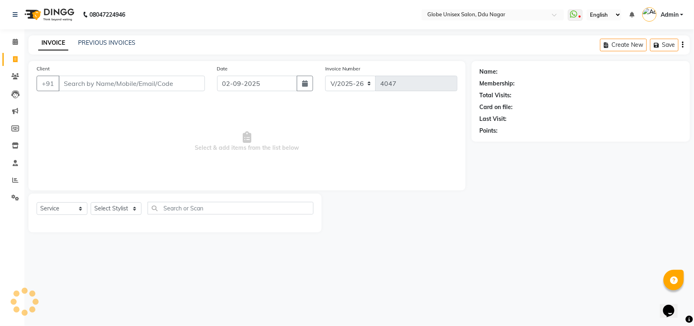
drag, startPoint x: 16, startPoint y: 61, endPoint x: 116, endPoint y: 47, distance: 101.1
click at [115, 47] on div "INVOICE PREVIOUS INVOICES" at bounding box center [86, 43] width 117 height 9
click at [123, 43] on link "PREVIOUS INVOICES" at bounding box center [106, 42] width 57 height 7
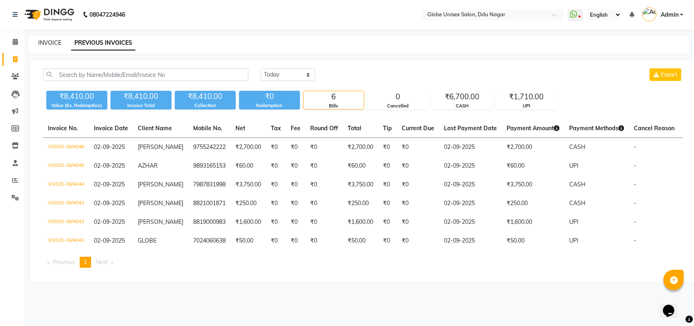
click at [48, 41] on link "INVOICE" at bounding box center [49, 42] width 23 height 7
select select "service"
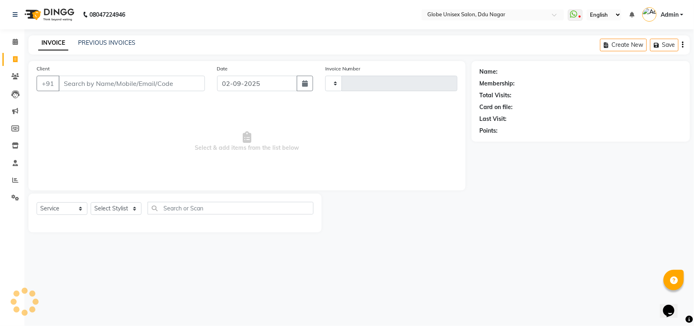
type input "4047"
select select "4184"
click at [108, 45] on link "PREVIOUS INVOICES" at bounding box center [106, 42] width 57 height 7
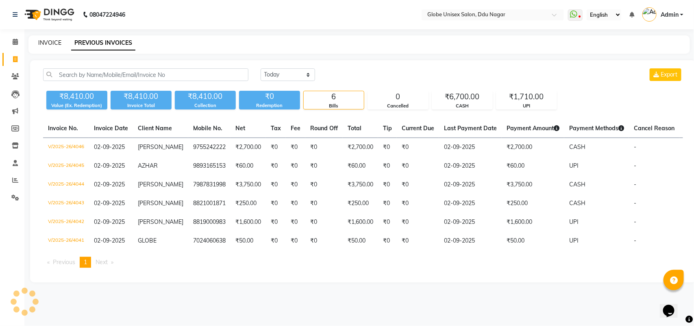
click at [58, 46] on link "INVOICE" at bounding box center [49, 42] width 23 height 7
select select "4184"
select select "service"
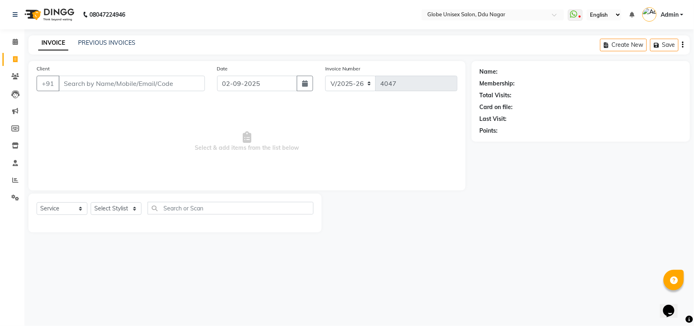
click at [117, 84] on input "Client" at bounding box center [132, 83] width 146 height 15
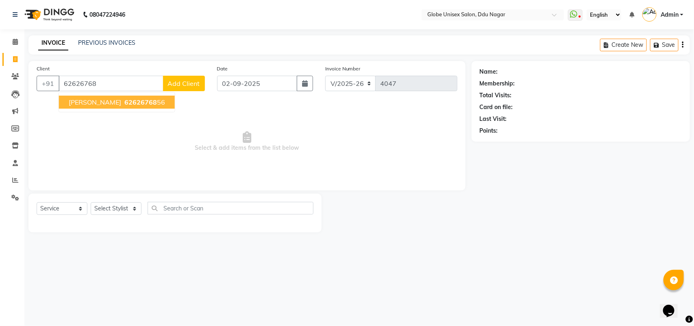
click at [124, 98] on span "62626768" at bounding box center [140, 102] width 33 height 8
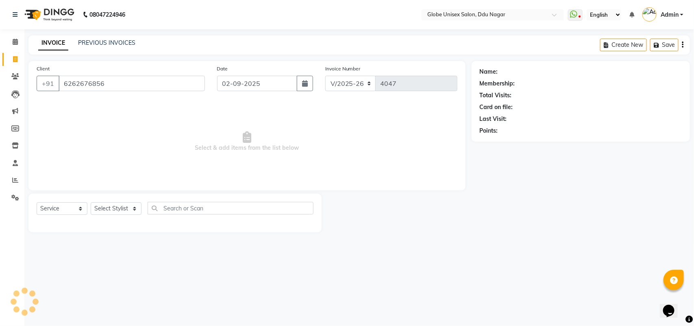
type input "6262676856"
select select "1: Object"
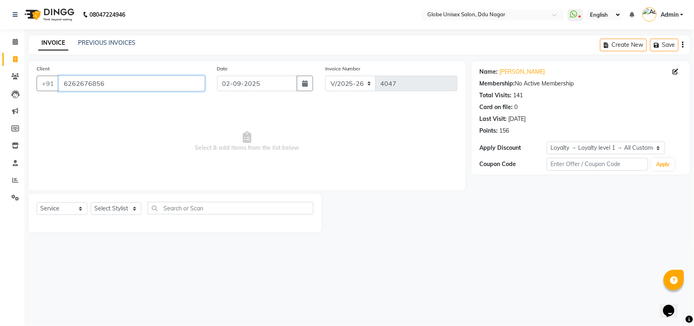
click at [120, 82] on input "6262676856" at bounding box center [132, 83] width 146 height 15
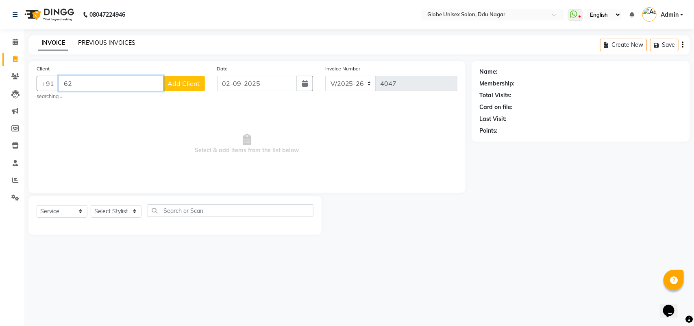
type input "6"
click at [107, 43] on link "PREVIOUS INVOICES" at bounding box center [106, 42] width 57 height 7
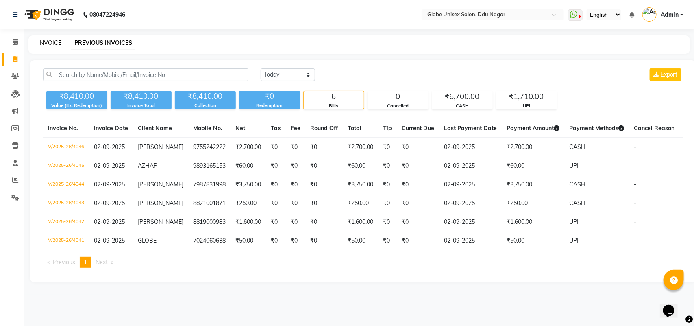
click at [49, 44] on link "INVOICE" at bounding box center [49, 42] width 23 height 7
select select "service"
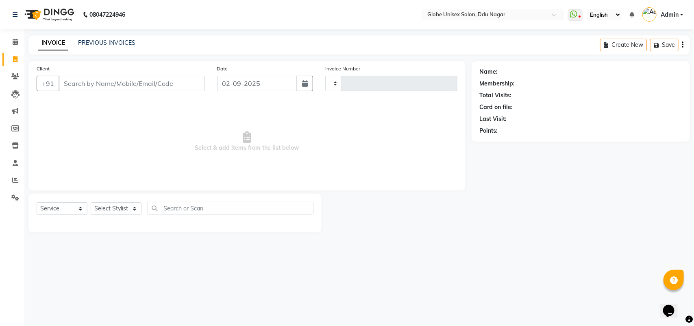
type input "4047"
select select "4184"
click at [115, 206] on select "Select Stylist ADITYA AJIT CHIRAG DEV DIGESH LALITA LAXMI MADHU MANSI NICK RAKS…" at bounding box center [116, 208] width 51 height 13
select select "21720"
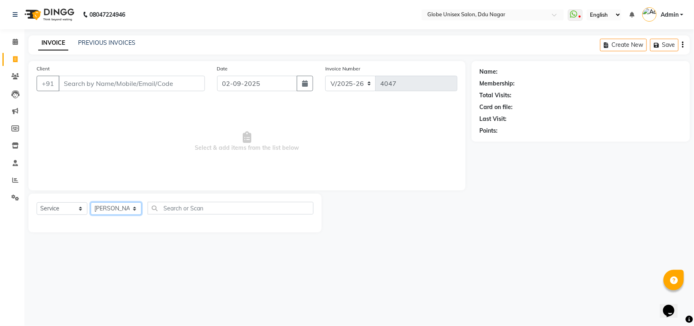
click at [91, 202] on select "Select Stylist ADITYA AJIT CHIRAG DEV DIGESH LALITA LAXMI MADHU MANSI NICK RAKS…" at bounding box center [116, 208] width 51 height 13
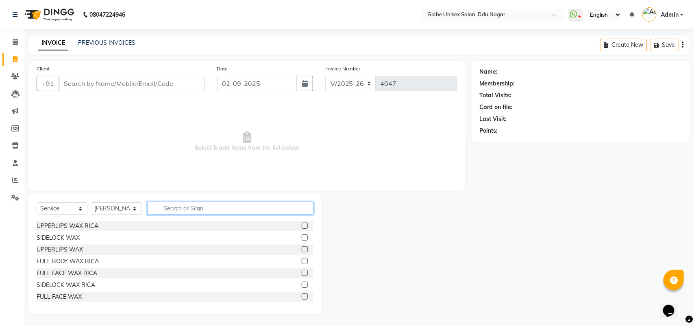
click at [188, 205] on input "text" at bounding box center [231, 208] width 166 height 13
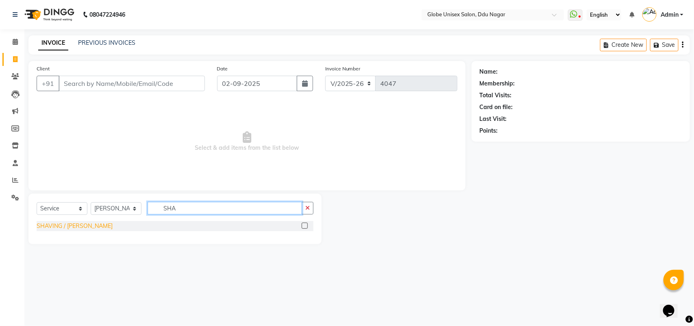
type input "SHA"
click at [65, 224] on div "SHAVING / BEARD" at bounding box center [75, 226] width 76 height 9
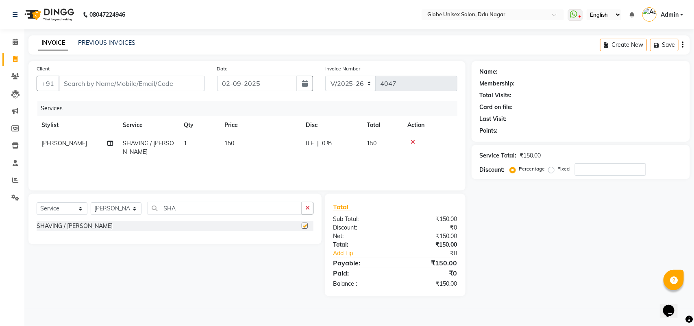
checkbox input "false"
click at [140, 87] on input "Client" at bounding box center [132, 83] width 146 height 15
type input "9"
type input "0"
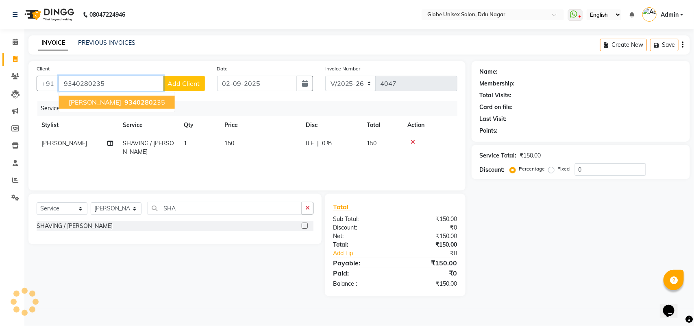
type input "9340280235"
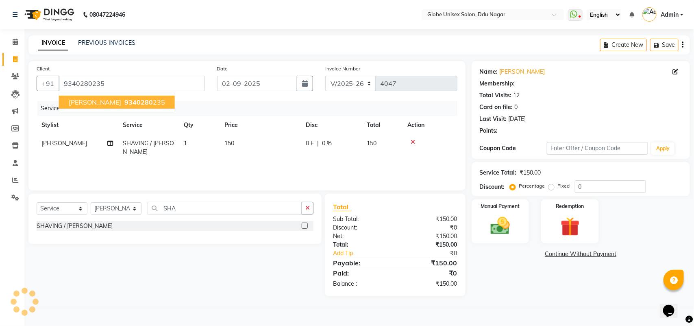
select select "1: Object"
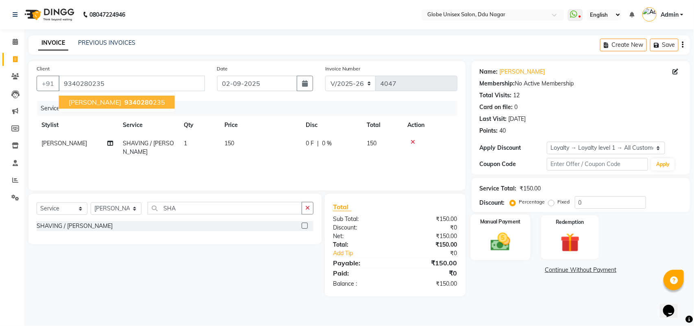
click at [516, 252] on img at bounding box center [500, 241] width 32 height 23
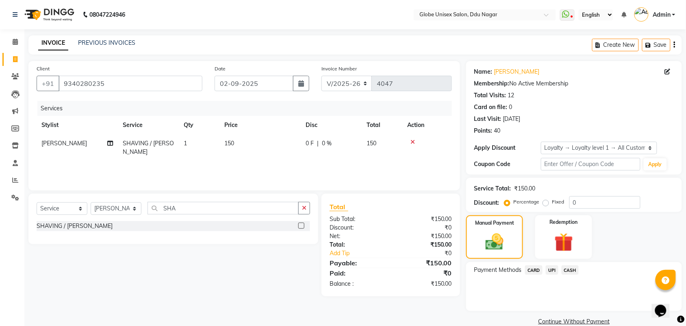
click at [553, 267] on span "UPI" at bounding box center [552, 269] width 13 height 9
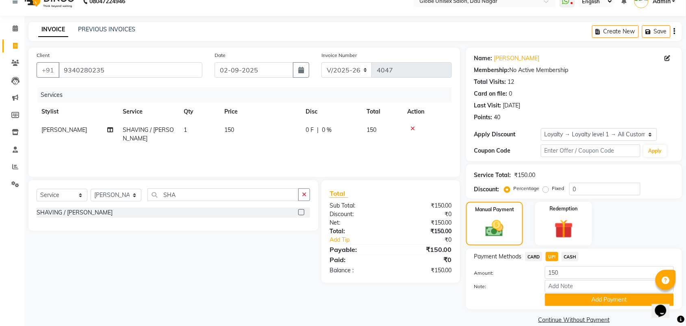
scroll to position [25, 0]
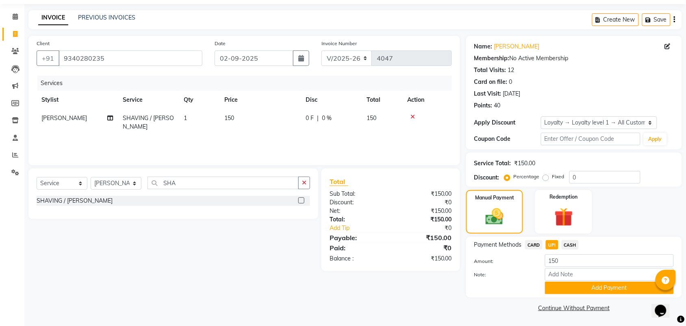
click at [574, 241] on span "CASH" at bounding box center [570, 244] width 17 height 9
click at [617, 289] on button "Add Payment" at bounding box center [609, 287] width 129 height 13
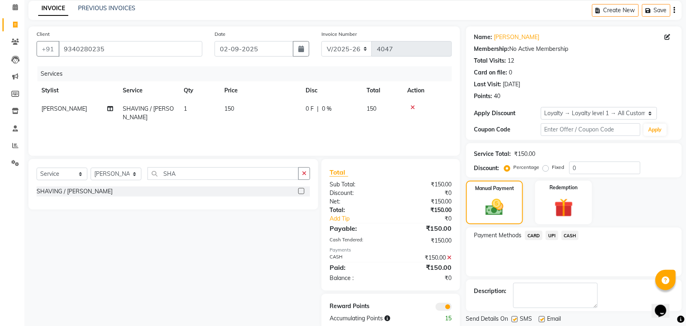
scroll to position [9, 0]
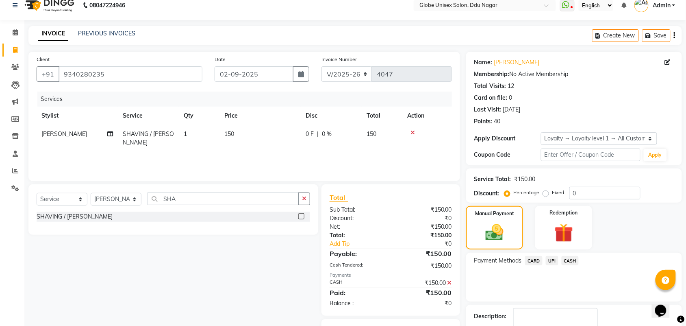
click at [614, 305] on div "Description:" at bounding box center [574, 321] width 216 height 32
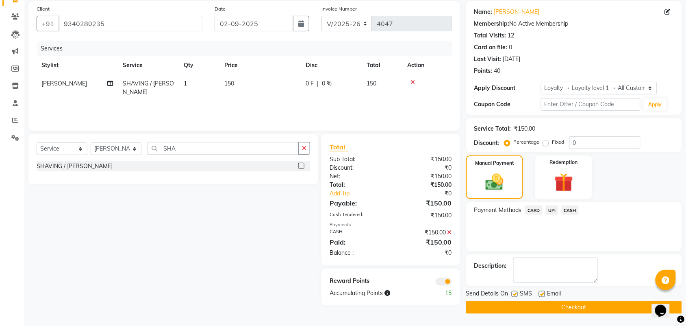
drag, startPoint x: 619, startPoint y: 299, endPoint x: 618, endPoint y: 306, distance: 7.0
click at [619, 301] on div "Send Details On SMS Email Checkout" at bounding box center [574, 301] width 216 height 24
click at [618, 308] on button "Checkout" at bounding box center [574, 307] width 216 height 13
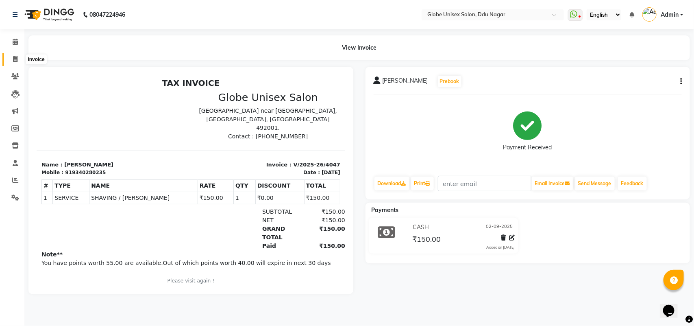
click at [15, 56] on icon at bounding box center [15, 59] width 4 height 6
select select "service"
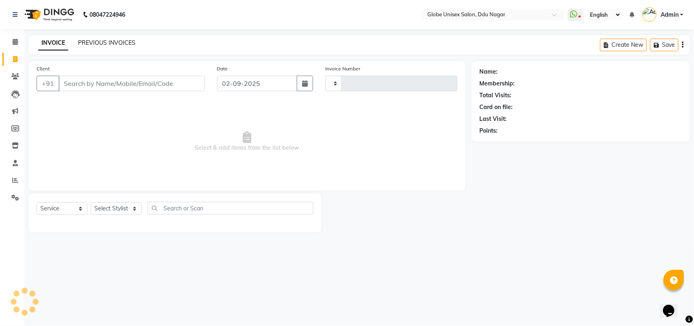
click at [123, 42] on link "PREVIOUS INVOICES" at bounding box center [106, 42] width 57 height 7
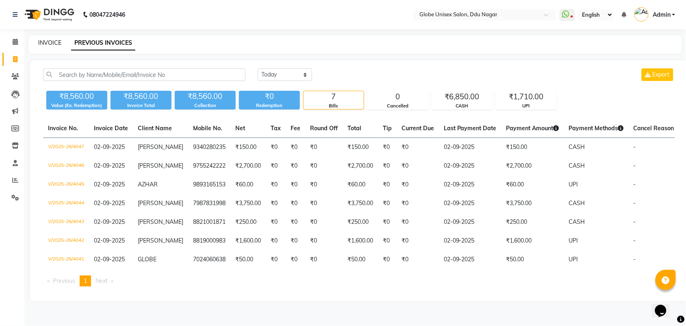
click at [46, 43] on link "INVOICE" at bounding box center [49, 42] width 23 height 7
select select "service"
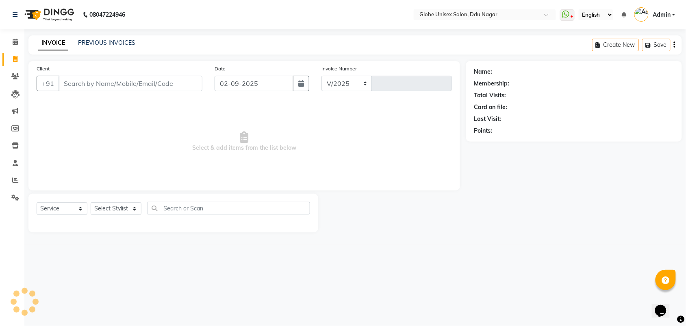
select select "4184"
type input "4048"
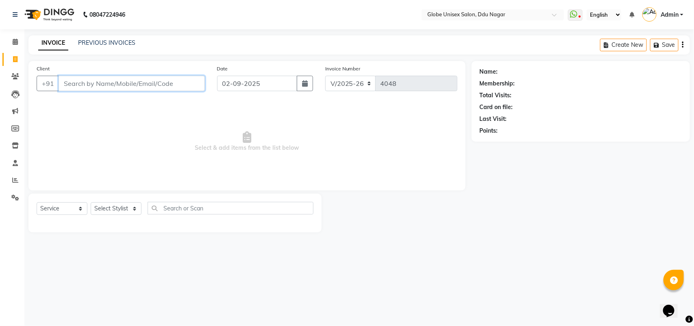
click at [152, 78] on input "Client" at bounding box center [132, 83] width 146 height 15
click at [125, 41] on link "PREVIOUS INVOICES" at bounding box center [106, 42] width 57 height 7
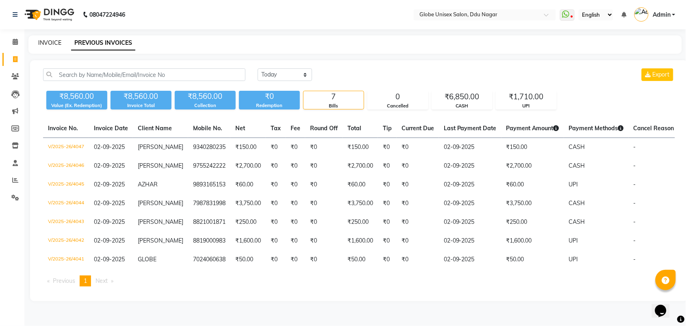
click at [50, 43] on link "INVOICE" at bounding box center [49, 42] width 23 height 7
select select "service"
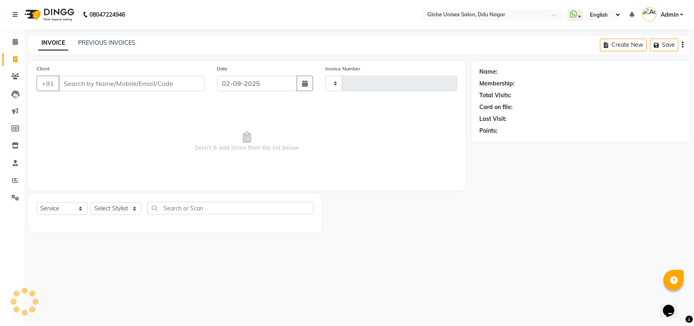
type input "4048"
select select "4184"
click at [13, 177] on icon at bounding box center [15, 180] width 6 height 6
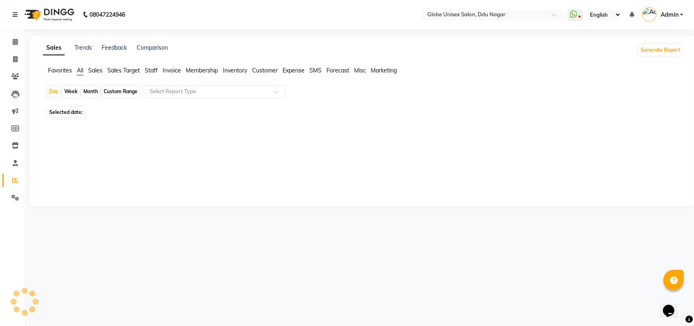
click at [91, 89] on div "Month" at bounding box center [90, 91] width 19 height 11
select select "9"
select select "2025"
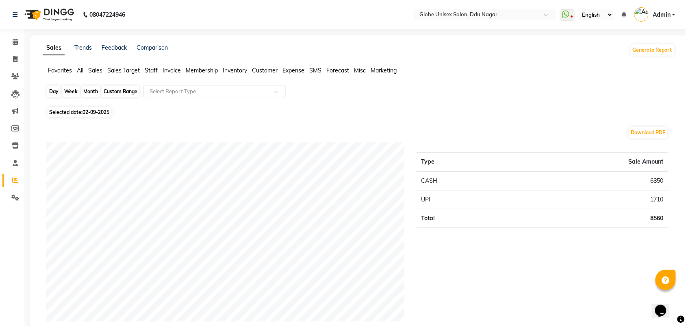
click at [85, 86] on div "Month" at bounding box center [90, 91] width 19 height 11
click at [92, 89] on div "Month" at bounding box center [90, 91] width 19 height 11
select select "9"
select select "2025"
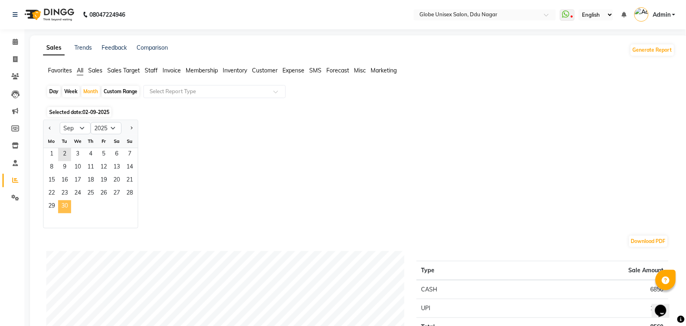
click at [66, 204] on span "30" at bounding box center [64, 206] width 13 height 13
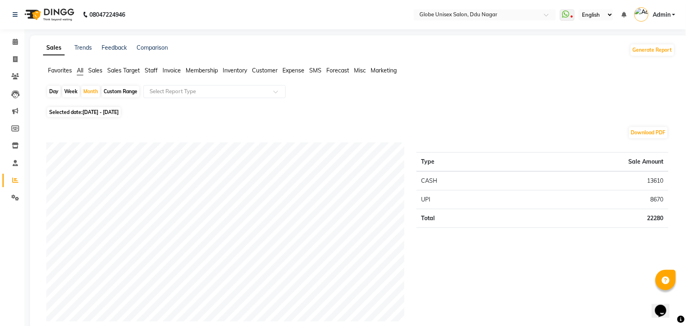
click at [148, 71] on span "Staff" at bounding box center [151, 70] width 13 height 7
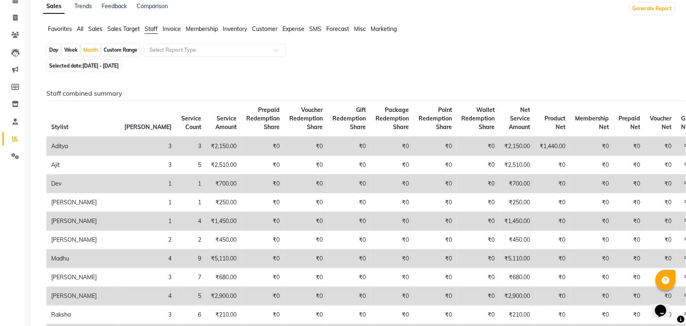
scroll to position [51, 0]
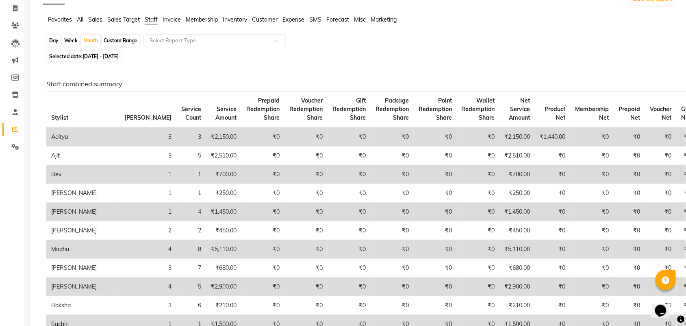
click at [16, 16] on li "Invoice" at bounding box center [12, 8] width 24 height 17
click at [13, 10] on icon at bounding box center [15, 8] width 4 height 6
select select "service"
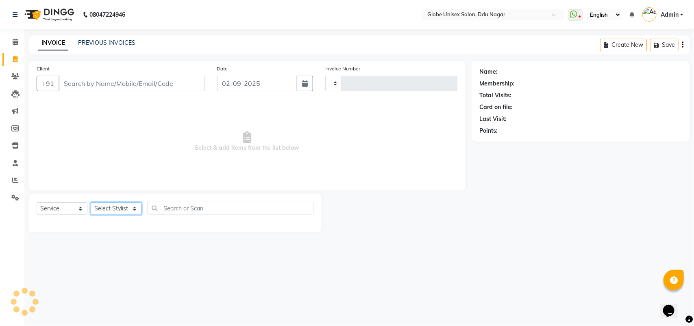
click at [111, 210] on select "Select Stylist" at bounding box center [116, 208] width 51 height 13
type input "4048"
select select "4184"
click at [113, 209] on select "Select Stylist" at bounding box center [116, 208] width 51 height 13
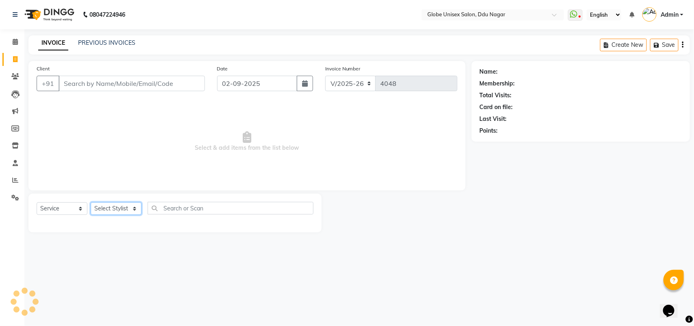
click at [113, 209] on select "Select Stylist" at bounding box center [116, 208] width 51 height 13
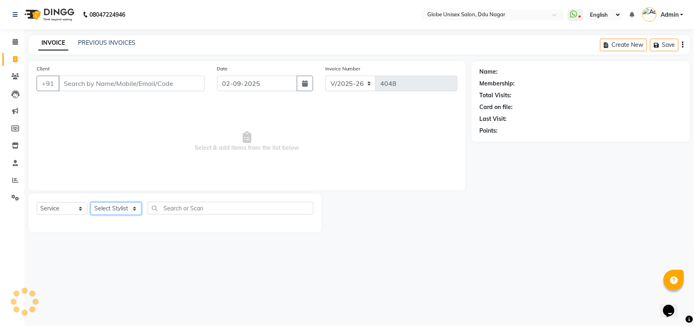
click at [110, 205] on select "Select Stylist" at bounding box center [116, 208] width 51 height 13
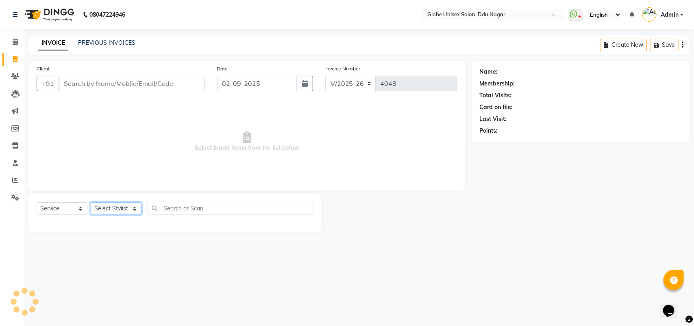
click at [110, 205] on select "Select Stylist" at bounding box center [116, 208] width 51 height 13
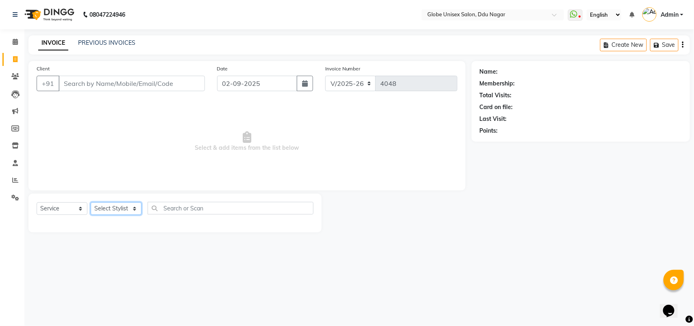
click at [110, 205] on select "Select Stylist" at bounding box center [116, 208] width 51 height 13
click at [111, 208] on select "Select Stylist" at bounding box center [116, 208] width 51 height 13
click at [111, 208] on select "Select Stylist ADITYA AJIT CHIRAG DEV DIGESH LALITA LAXMI MADHU MANSI NICK RAKS…" at bounding box center [116, 208] width 51 height 13
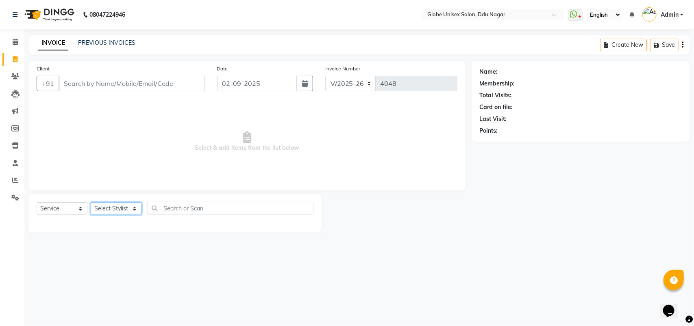
select select "64157"
click at [91, 202] on select "Select Stylist ADITYA AJIT CHIRAG DEV DIGESH LALITA LAXMI MADHU MANSI NICK RAKS…" at bounding box center [116, 208] width 51 height 13
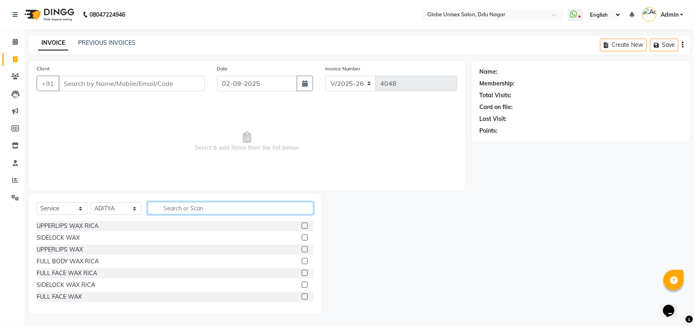
click at [218, 211] on input "text" at bounding box center [231, 208] width 166 height 13
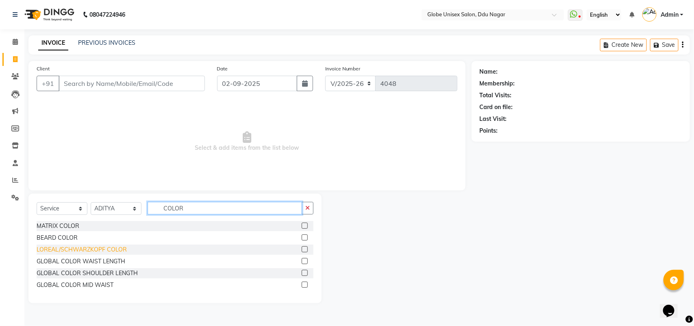
type input "COLOR"
click at [59, 253] on div "LOREAL/SCHWARZKOPF COLOR" at bounding box center [82, 249] width 90 height 9
checkbox input "false"
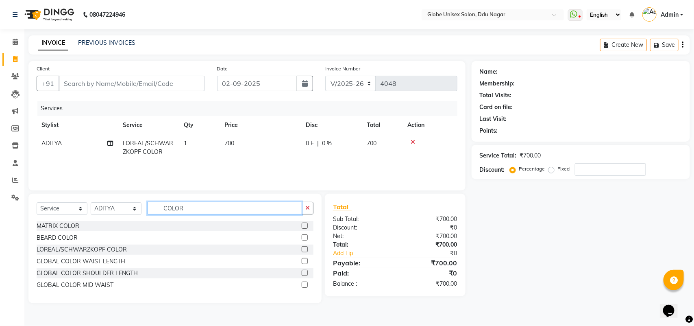
click at [219, 210] on input "COLOR" at bounding box center [225, 208] width 155 height 13
type input "C"
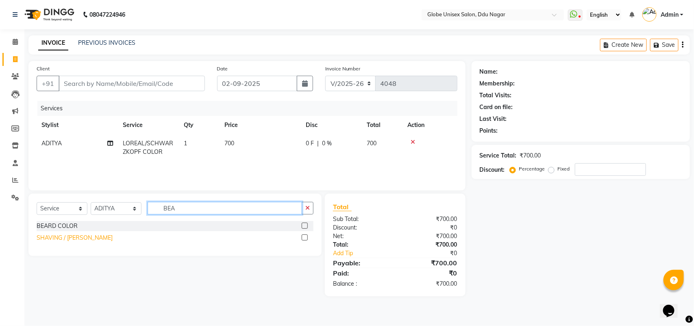
type input "BEA"
click at [74, 235] on div "SHAVING / BEARD" at bounding box center [75, 237] width 76 height 9
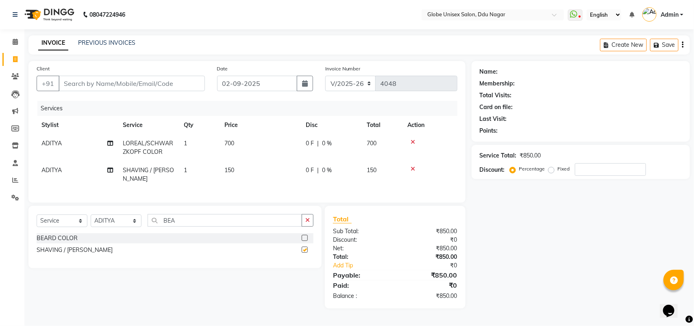
checkbox input "false"
click at [74, 237] on div "BEARD COLOR" at bounding box center [57, 238] width 41 height 9
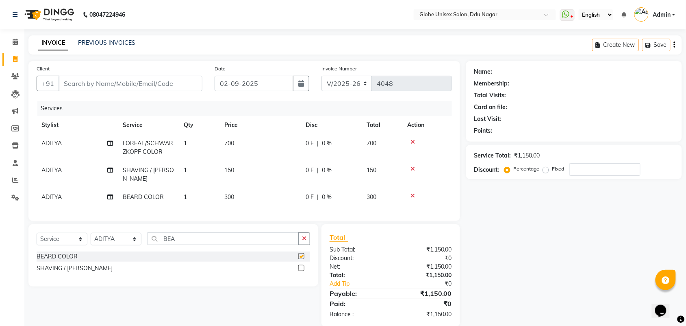
checkbox input "false"
click at [234, 240] on input "BEA" at bounding box center [223, 238] width 151 height 13
type input "B"
type input "CUT"
click at [53, 256] on div "HAIRCUT" at bounding box center [50, 256] width 26 height 9
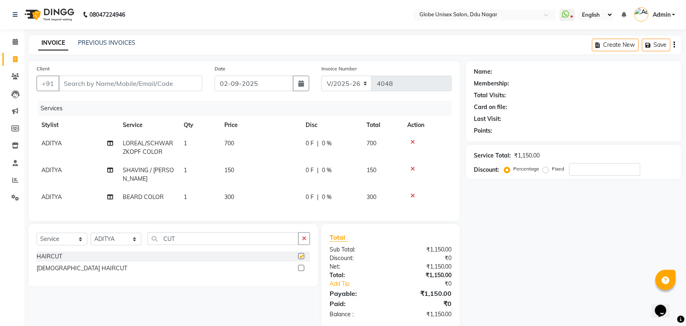
checkbox input "false"
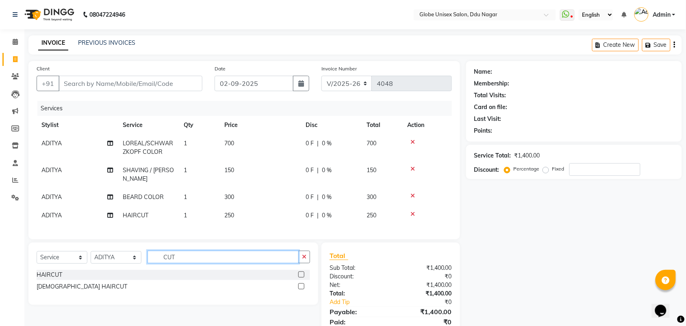
click at [193, 254] on input "CUT" at bounding box center [223, 256] width 151 height 13
type input "C"
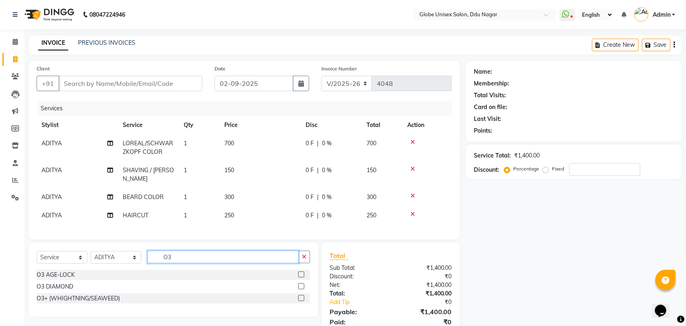
click at [229, 254] on input "O3" at bounding box center [223, 256] width 151 height 13
type input "O"
type input "FACE"
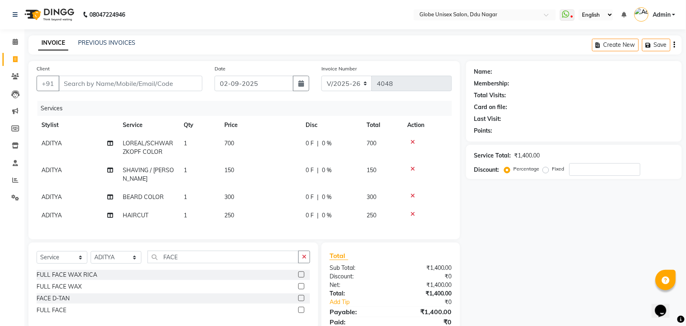
click at [67, 293] on div "FACE D-TAN" at bounding box center [174, 298] width 274 height 10
click at [65, 297] on div "FACE D-TAN" at bounding box center [53, 298] width 33 height 9
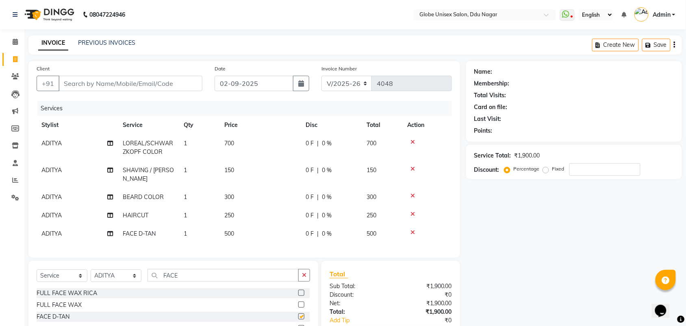
checkbox input "false"
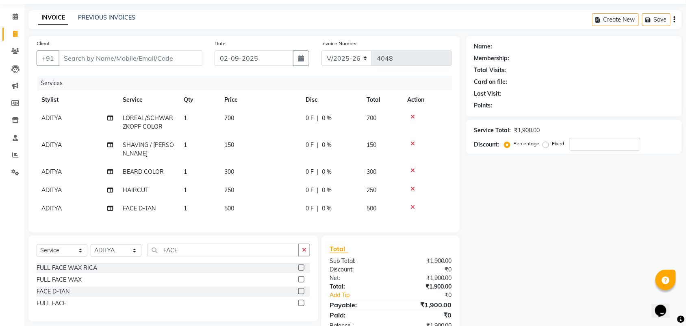
scroll to position [48, 0]
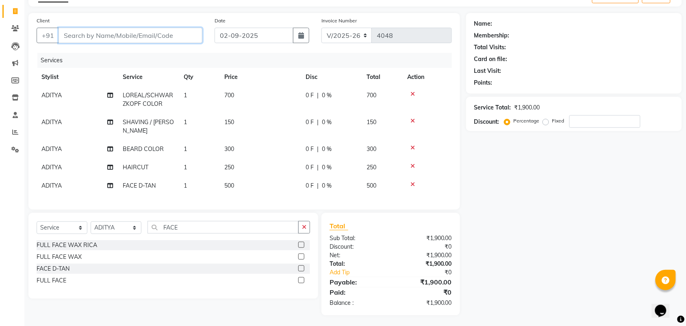
click at [111, 32] on input "Client" at bounding box center [131, 35] width 144 height 15
type input "B"
type input "0"
type input "B"
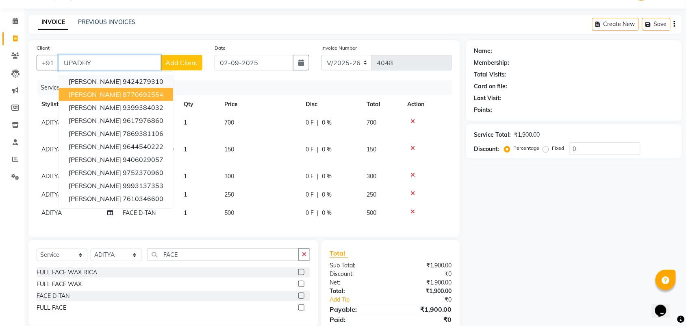
scroll to position [0, 0]
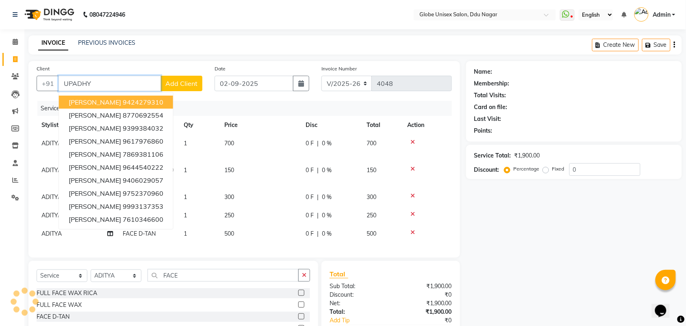
click at [104, 76] on input "UPADHY" at bounding box center [110, 83] width 102 height 15
type input "U"
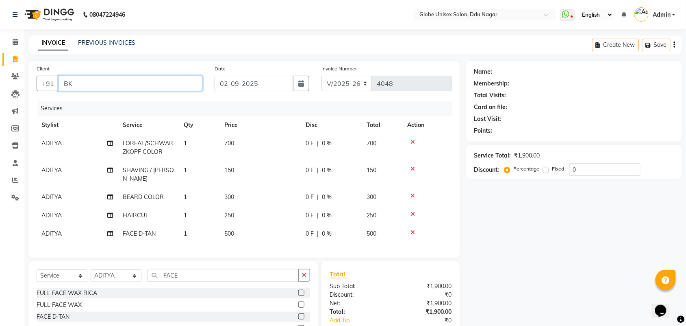
type input "B"
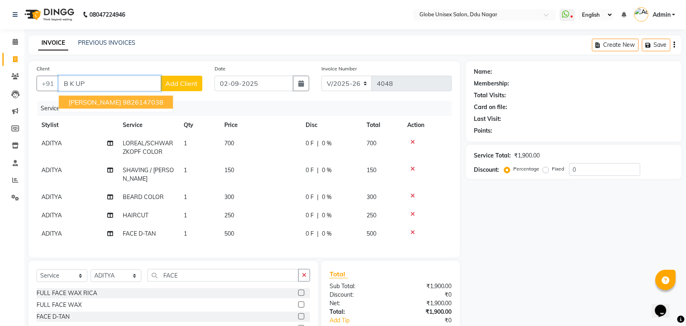
click at [92, 100] on span "B K UPADHYAY" at bounding box center [95, 102] width 52 height 8
type input "9826147038"
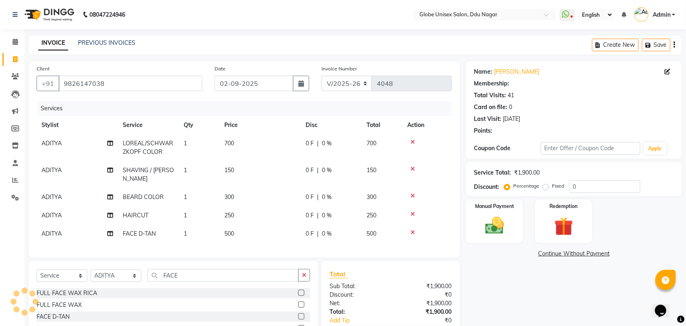
select select "1: Object"
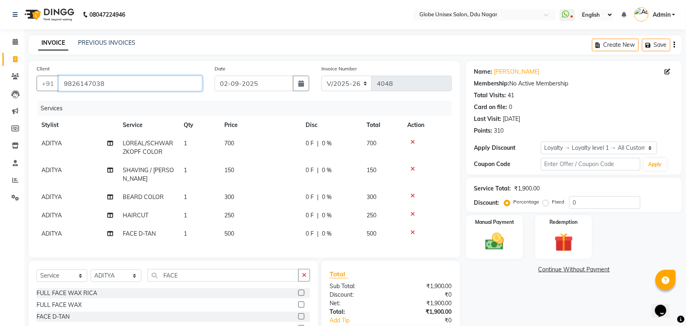
drag, startPoint x: 112, startPoint y: 86, endPoint x: 57, endPoint y: 71, distance: 56.5
click at [25, 73] on div "Client +91 9826147038 Date 02-09-2025 Invoice Number V/2025 V/2025-26 4048 Serv…" at bounding box center [244, 212] width 444 height 302
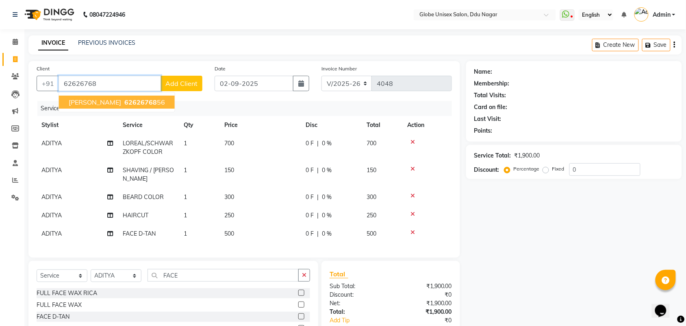
click at [114, 102] on button "SHWETA SONI 62626768 56" at bounding box center [117, 102] width 116 height 13
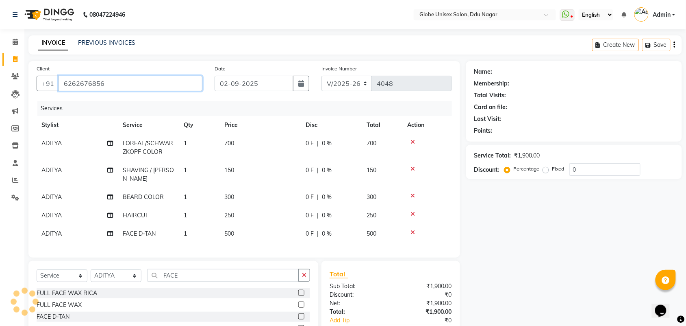
type input "6262676856"
select select "1: Object"
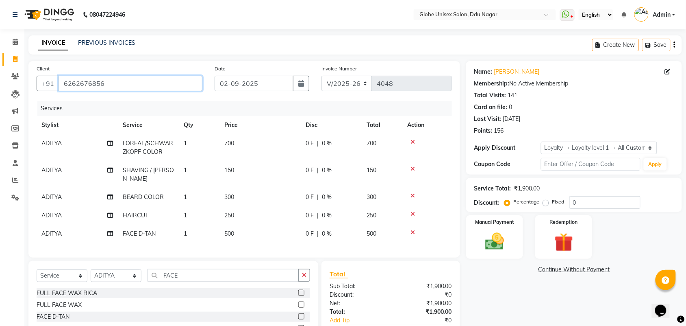
click at [161, 83] on input "6262676856" at bounding box center [131, 83] width 144 height 15
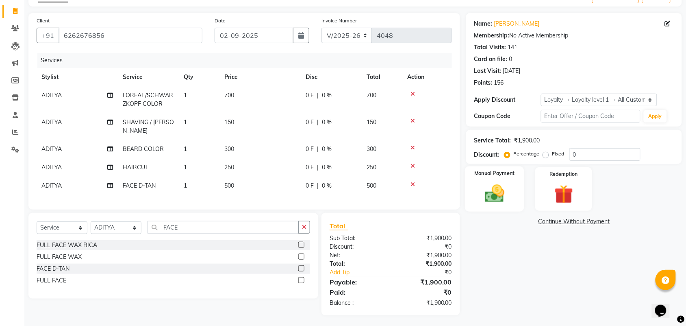
click at [509, 177] on div "Manual Payment" at bounding box center [494, 189] width 59 height 46
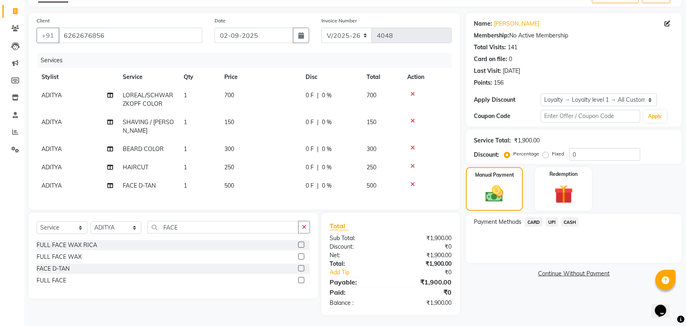
click at [575, 221] on span "CASH" at bounding box center [570, 221] width 17 height 9
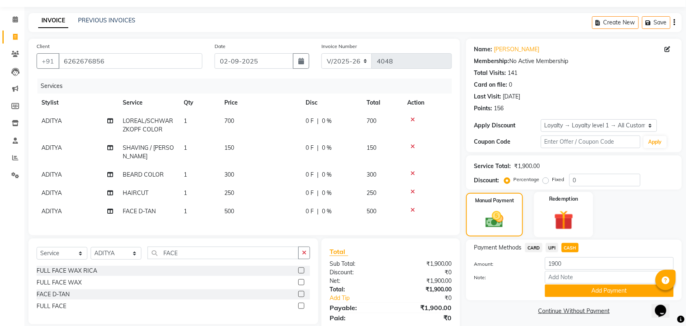
scroll to position [0, 0]
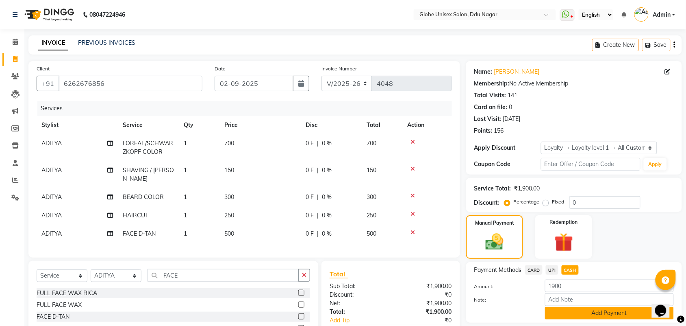
click at [591, 314] on button "Add Payment" at bounding box center [609, 313] width 129 height 13
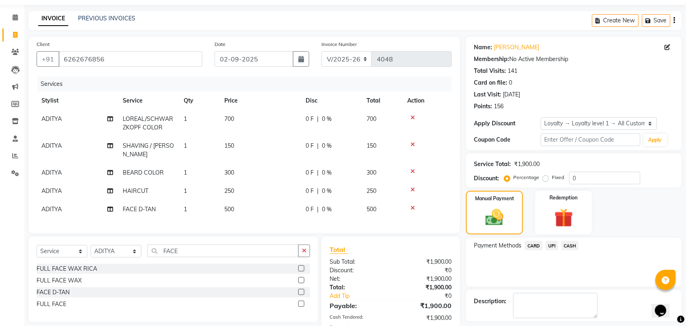
scroll to position [102, 0]
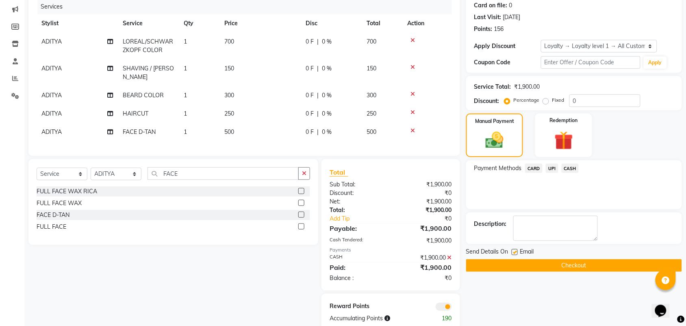
click at [608, 261] on button "Checkout" at bounding box center [574, 265] width 216 height 13
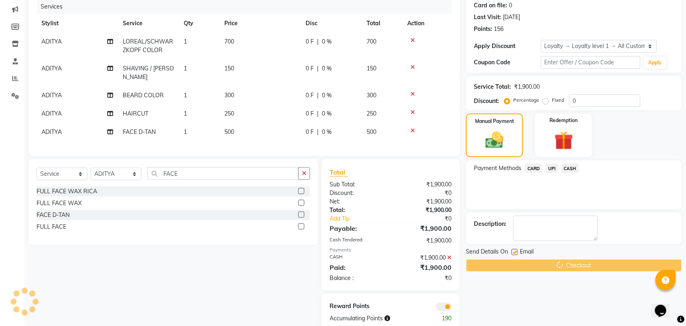
click at [608, 268] on div "Checkout" at bounding box center [574, 265] width 216 height 13
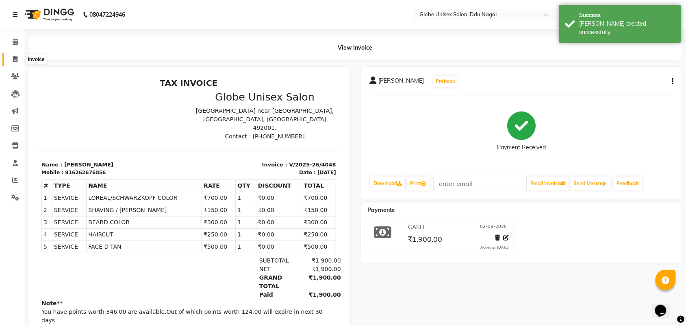
click at [14, 57] on icon at bounding box center [15, 59] width 4 height 6
select select "service"
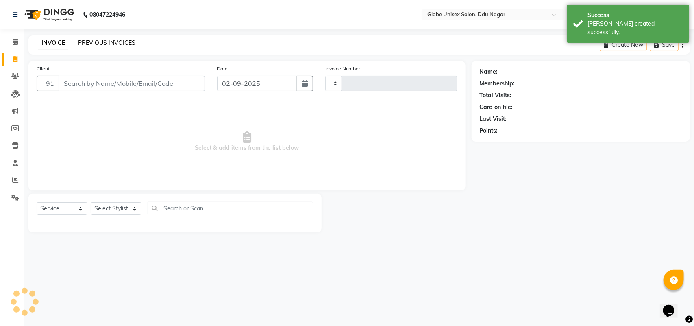
type input "4049"
select select "4184"
click at [91, 41] on link "PREVIOUS INVOICES" at bounding box center [106, 42] width 57 height 7
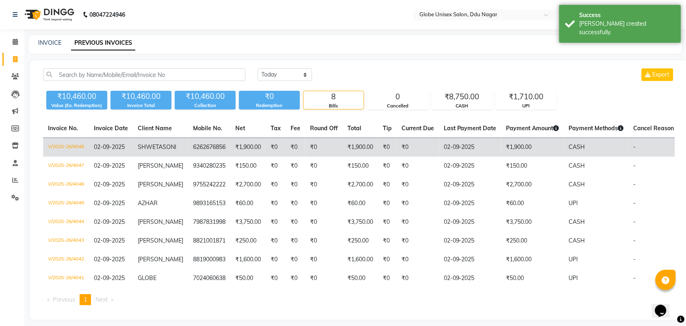
click at [161, 150] on span "SHWETA" at bounding box center [150, 146] width 25 height 7
